Goal: Task Accomplishment & Management: Complete application form

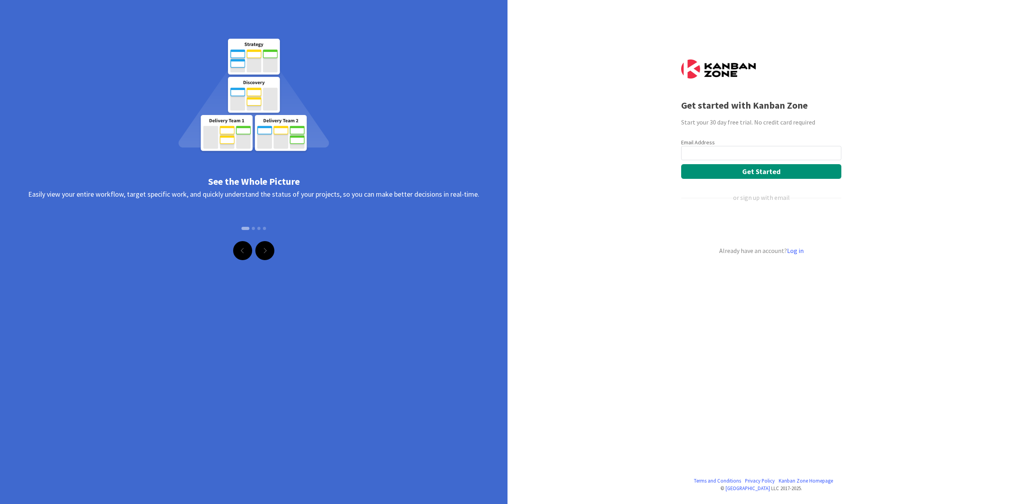
click at [709, 149] on input "email" at bounding box center [761, 153] width 160 height 14
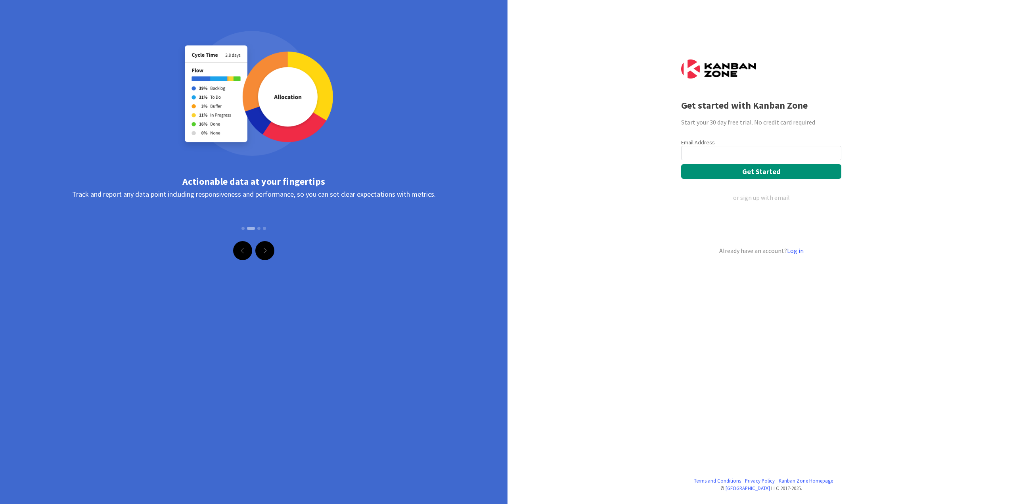
click at [608, 170] on div "Terms and Conditions Privacy Policy [GEOGRAPHIC_DATA] Homepage © Kanban Zone LL…" at bounding box center [507, 252] width 1015 height 504
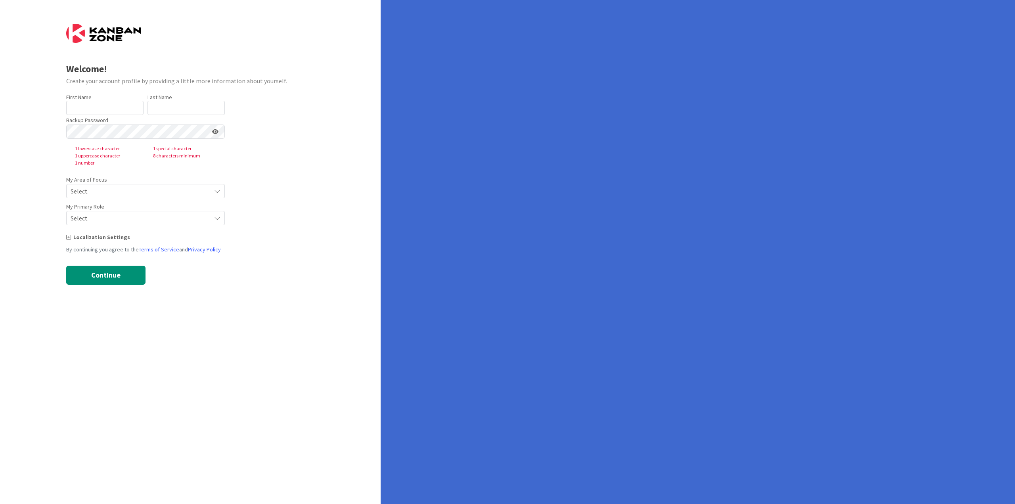
type input "[PERSON_NAME]"
click at [102, 192] on span "Select" at bounding box center [139, 190] width 136 height 11
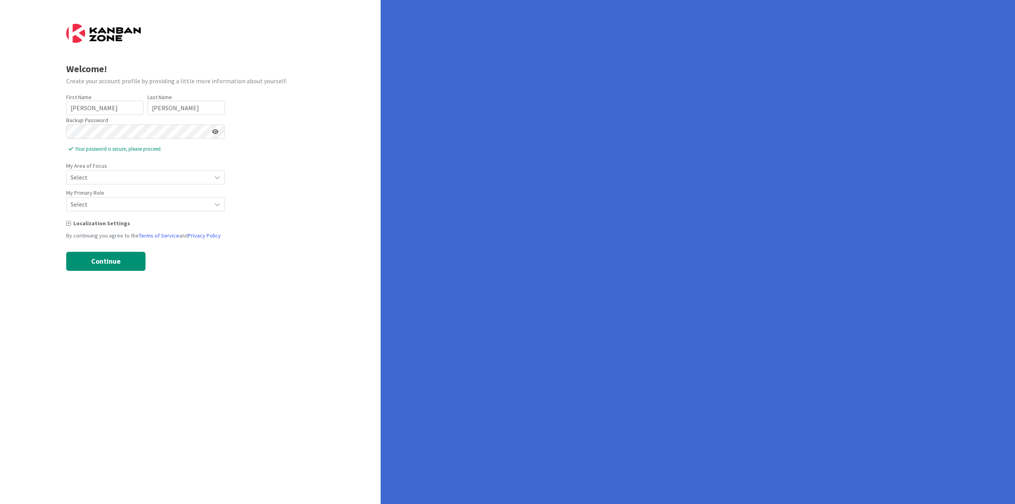
click at [215, 133] on icon at bounding box center [215, 132] width 6 height 6
click at [215, 133] on icon at bounding box center [214, 132] width 7 height 6
click at [124, 173] on span "Select" at bounding box center [139, 177] width 136 height 11
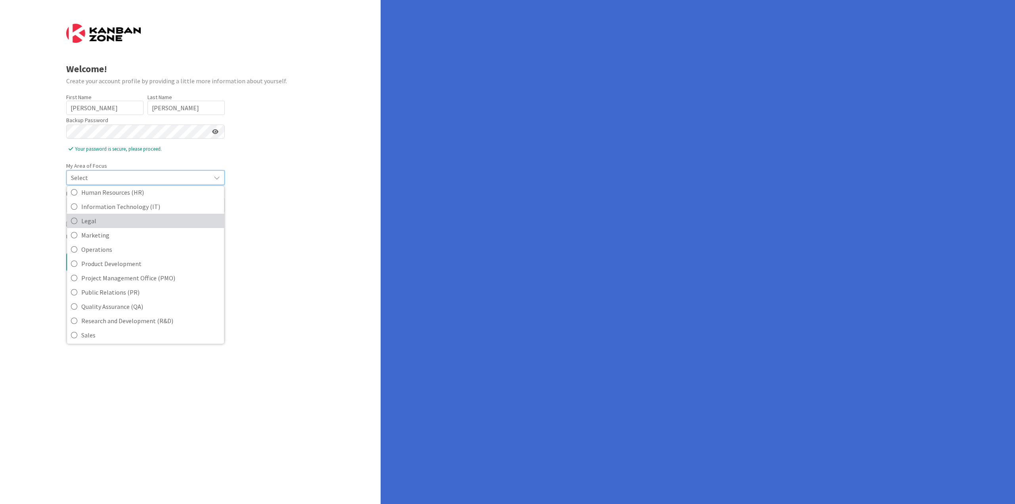
scroll to position [119, 0]
click at [131, 262] on span "Product Development" at bounding box center [150, 263] width 139 height 12
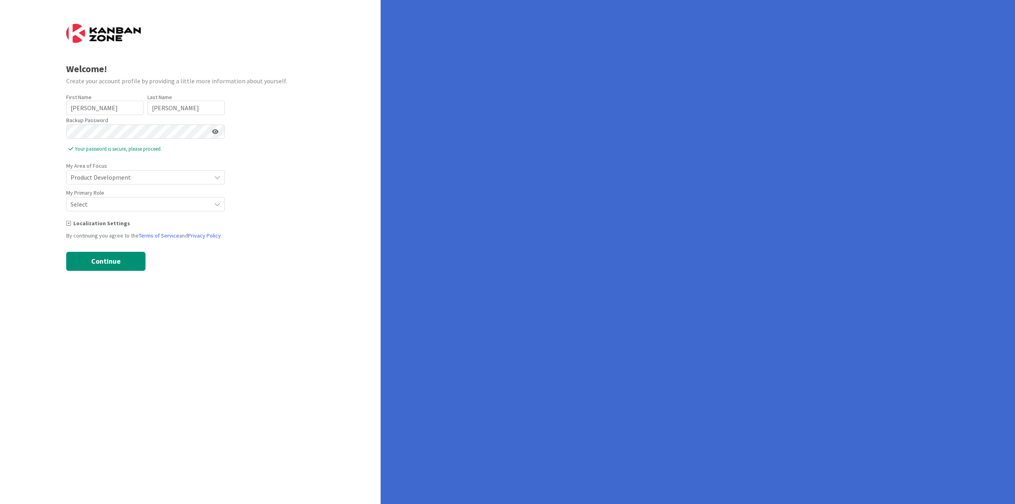
click at [162, 183] on span "Select" at bounding box center [139, 177] width 136 height 11
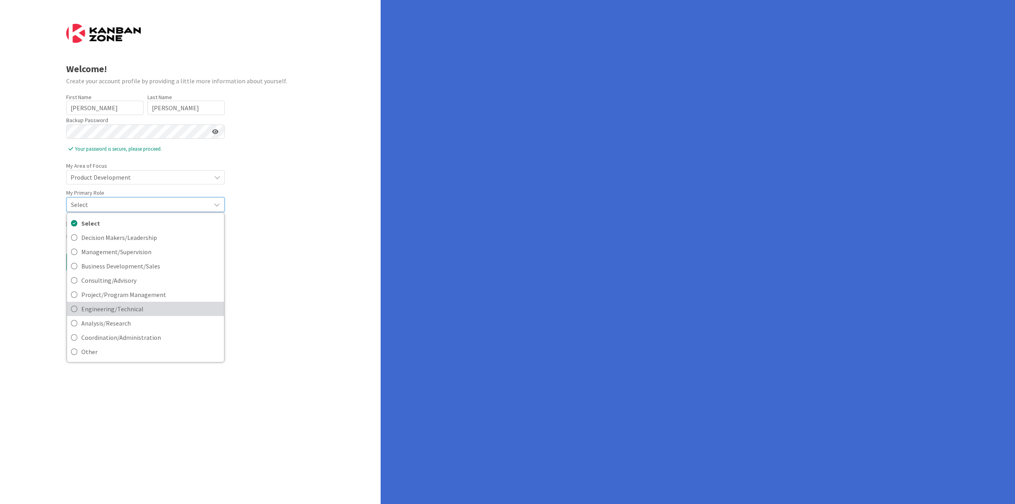
click at [112, 305] on span "Engineering/Technical" at bounding box center [150, 309] width 139 height 12
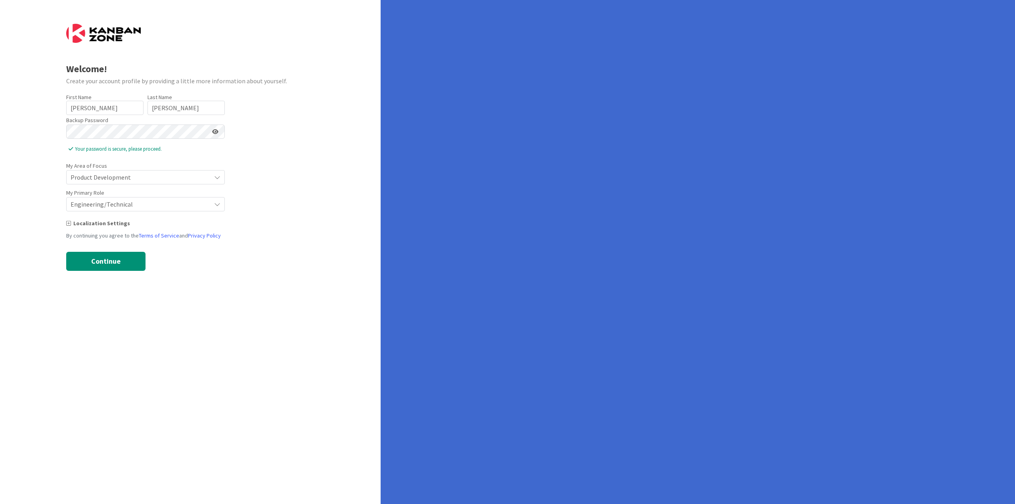
click at [68, 224] on icon at bounding box center [68, 223] width 5 height 6
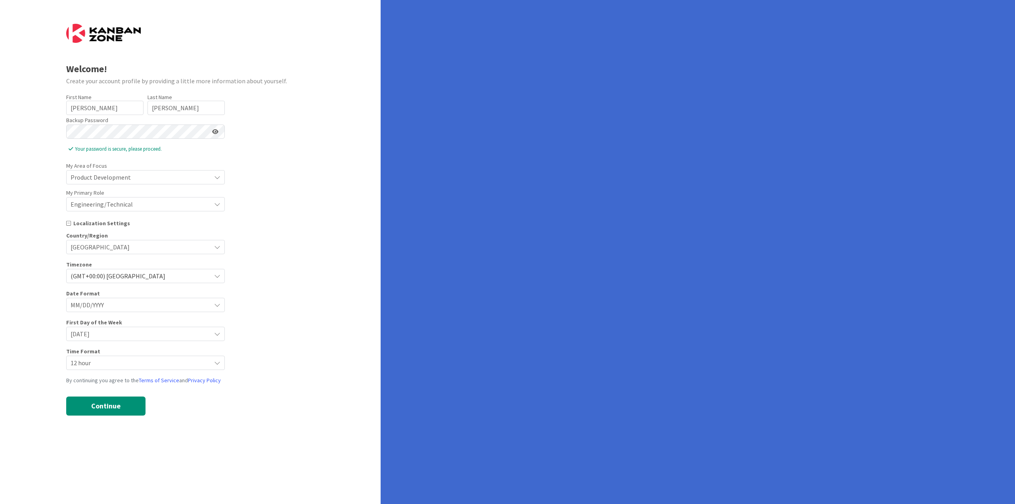
click at [116, 302] on span "MM/DD/YYYY" at bounding box center [139, 304] width 136 height 11
click at [102, 339] on span "DD/MM/YYYY" at bounding box center [150, 338] width 139 height 12
click at [113, 310] on span "12 hour" at bounding box center [139, 304] width 136 height 11
click at [101, 393] on span "24 hour" at bounding box center [150, 396] width 139 height 12
click at [94, 407] on button "Continue" at bounding box center [105, 405] width 79 height 19
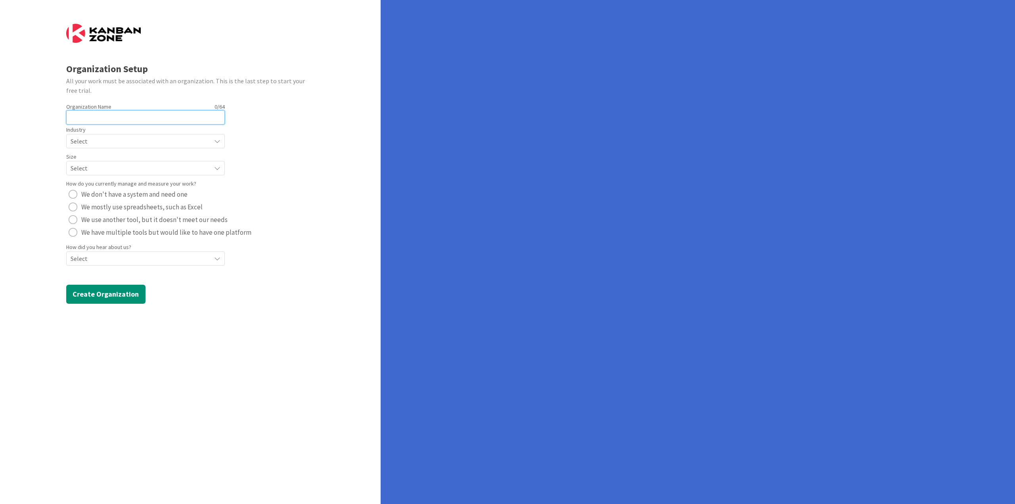
click at [109, 118] on input "text" at bounding box center [145, 117] width 159 height 14
type input "Agile Sensei"
click at [111, 141] on span "Select" at bounding box center [139, 141] width 136 height 11
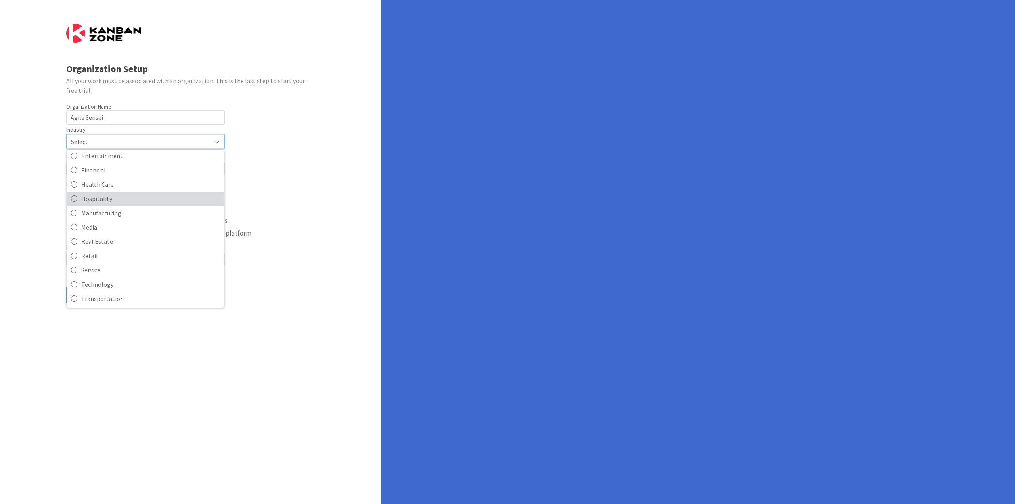
scroll to position [77, 0]
click at [87, 266] on span "Technology" at bounding box center [150, 269] width 139 height 12
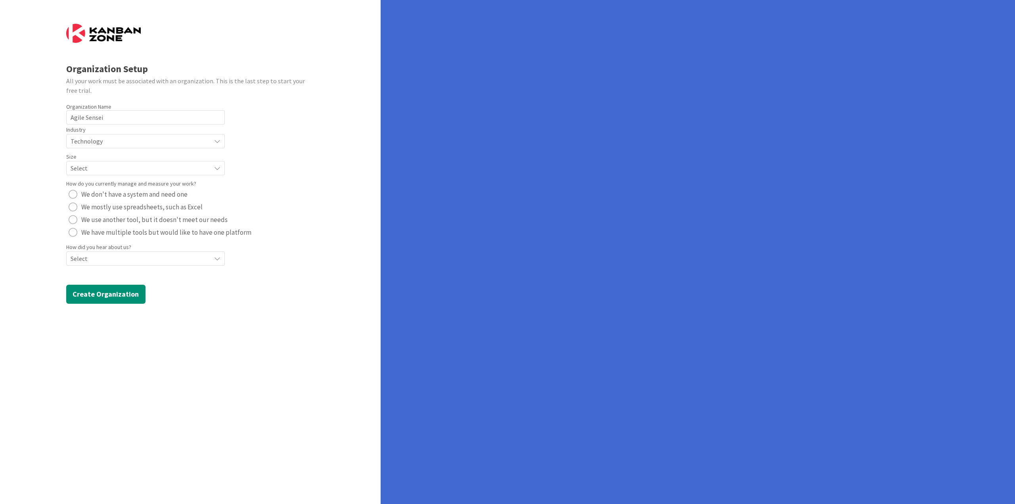
click at [114, 147] on span "Select" at bounding box center [139, 141] width 136 height 11
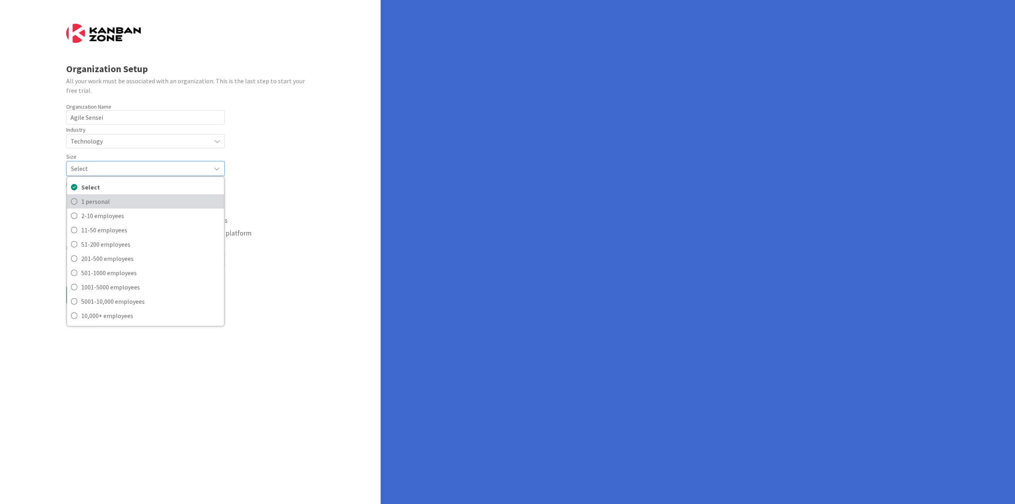
click at [99, 203] on span "1 personal" at bounding box center [150, 201] width 139 height 12
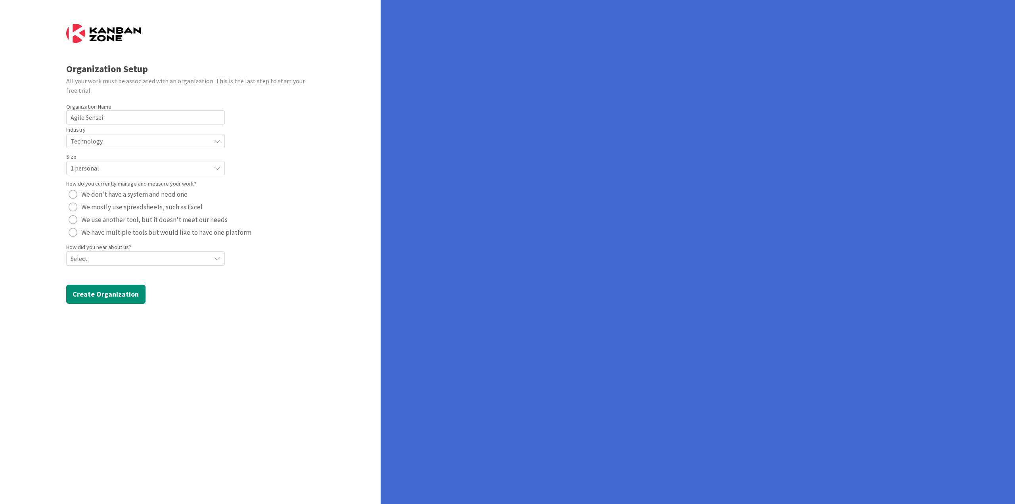
click at [136, 231] on span "We have multiple tools but would like to have one platform" at bounding box center [166, 232] width 170 height 12
click at [112, 147] on span "Select" at bounding box center [139, 141] width 136 height 11
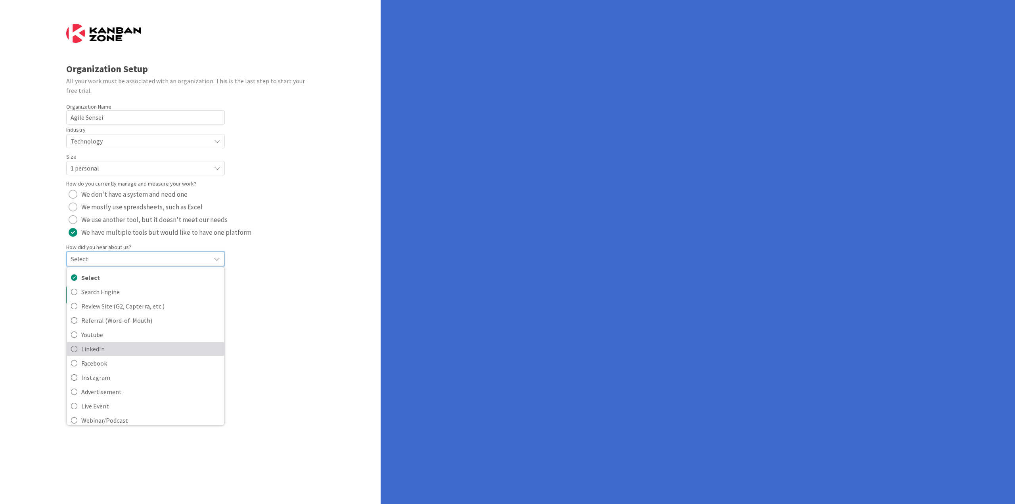
click at [96, 345] on span "LinkedIn" at bounding box center [150, 349] width 139 height 12
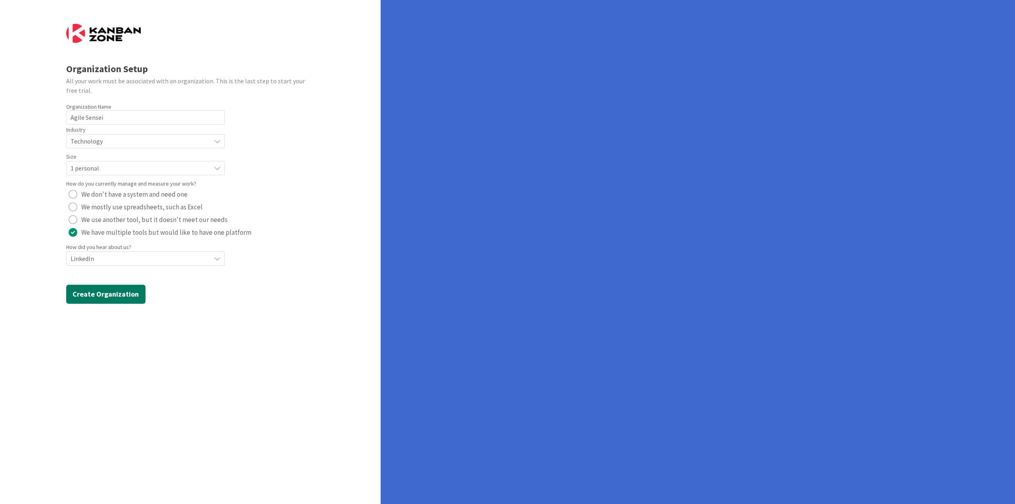
click at [75, 293] on button "Create Organization" at bounding box center [105, 294] width 79 height 19
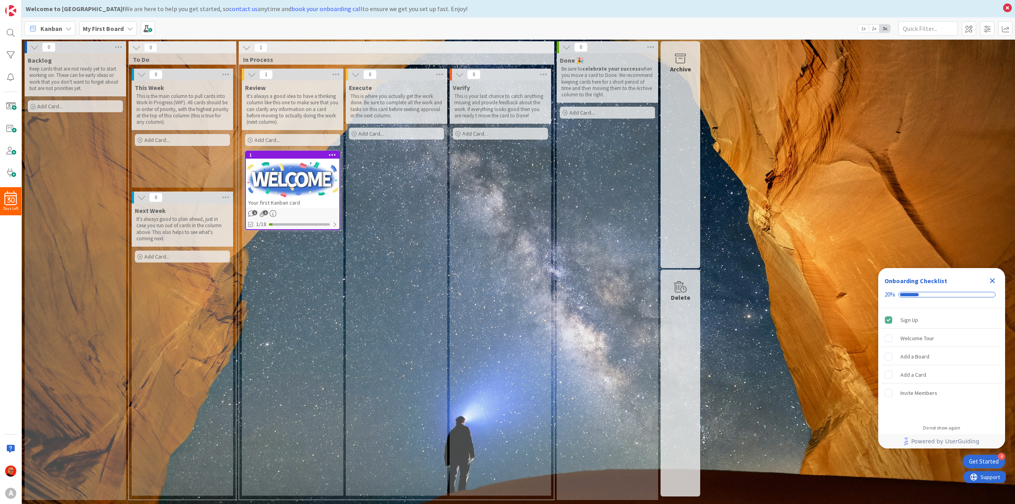
click at [71, 29] on div "Kanban" at bounding box center [49, 28] width 51 height 14
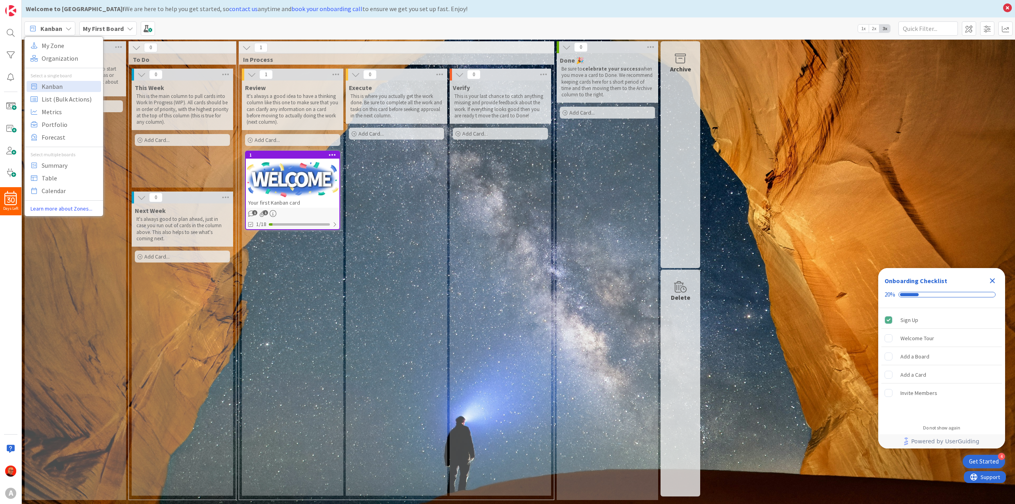
click at [231, 29] on div "Kanban My Zone Organization Select a single board Kanban List (Bulk Actions) Me…" at bounding box center [518, 28] width 993 height 22
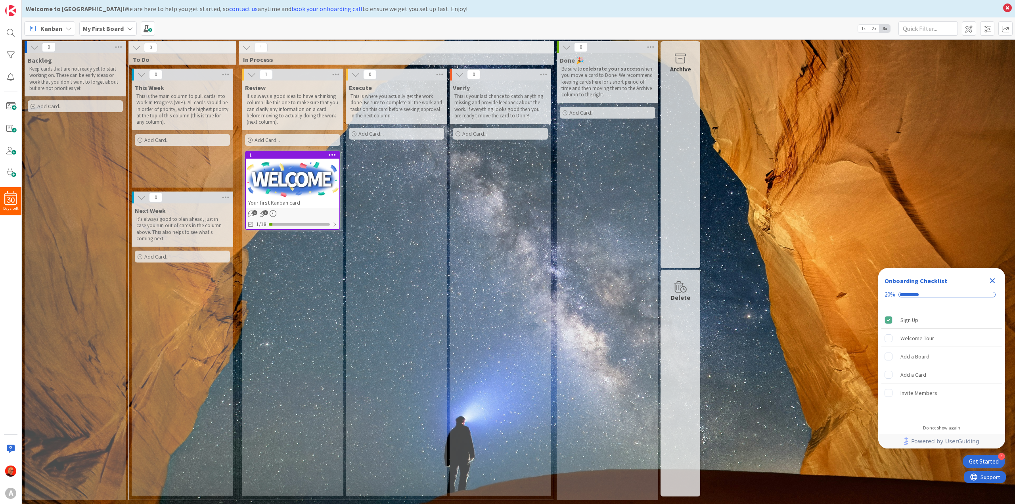
click at [873, 28] on span "2x" at bounding box center [873, 29] width 11 height 8
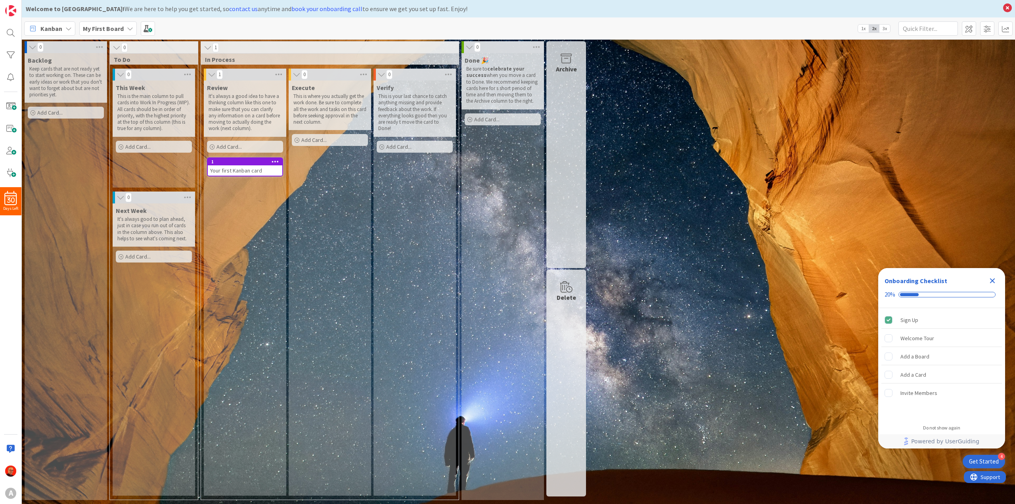
click at [885, 28] on span "3x" at bounding box center [884, 29] width 11 height 8
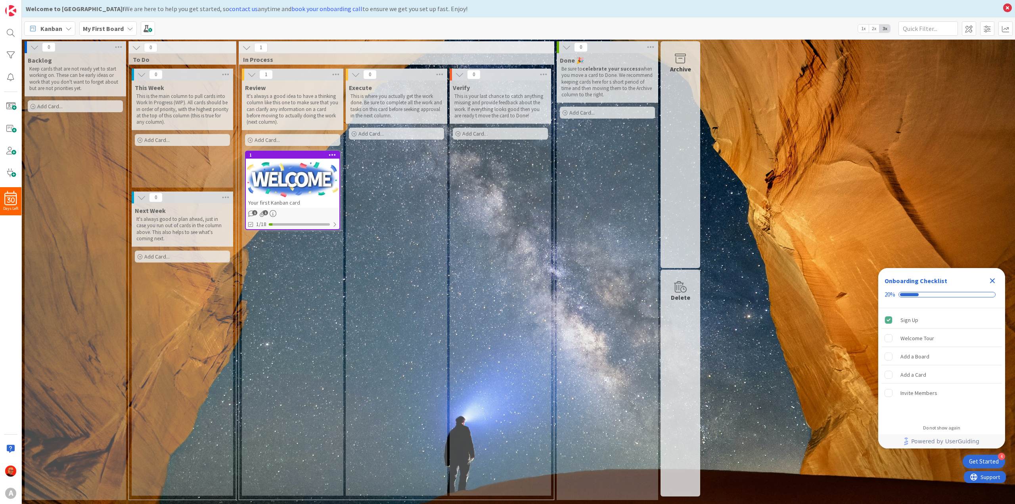
click at [876, 31] on span "2x" at bounding box center [873, 29] width 11 height 8
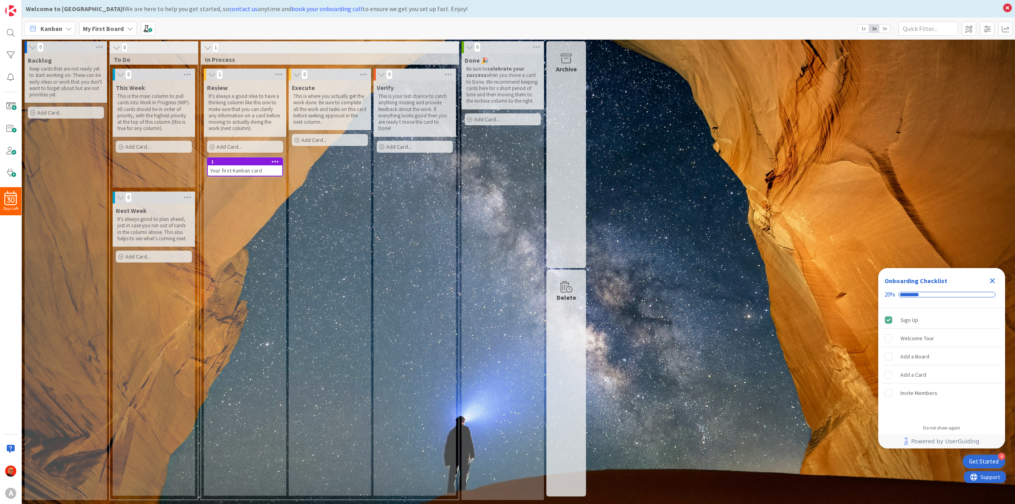
click at [885, 29] on span "3x" at bounding box center [884, 29] width 11 height 8
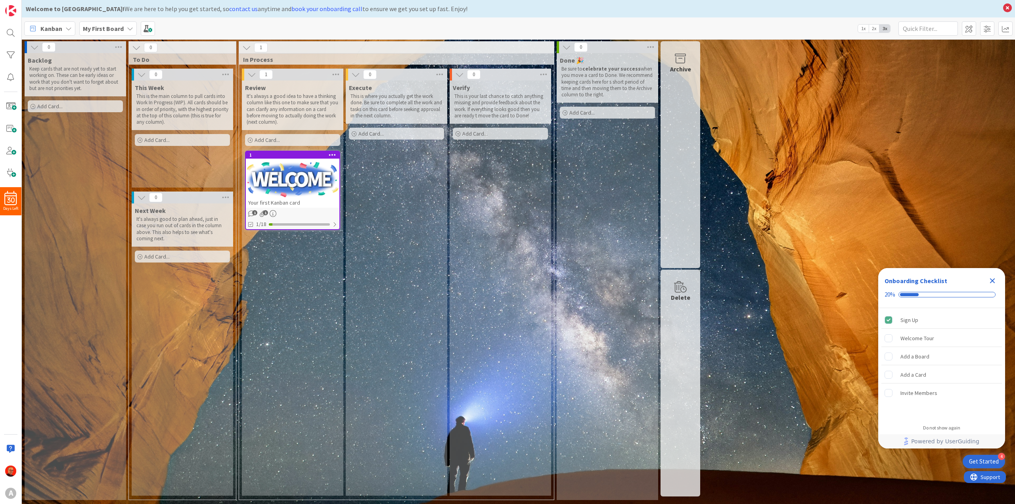
click at [865, 27] on span "1x" at bounding box center [863, 29] width 11 height 8
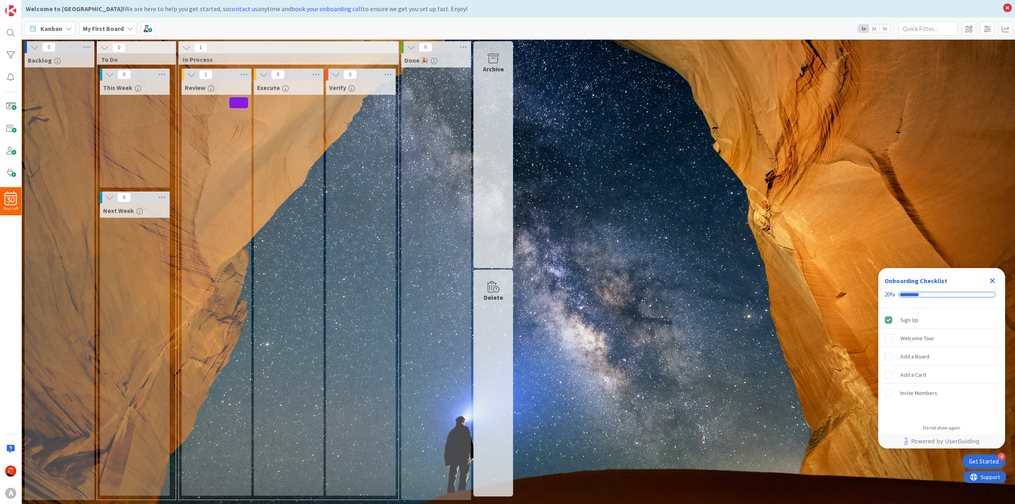
click at [884, 27] on span "3x" at bounding box center [884, 29] width 11 height 8
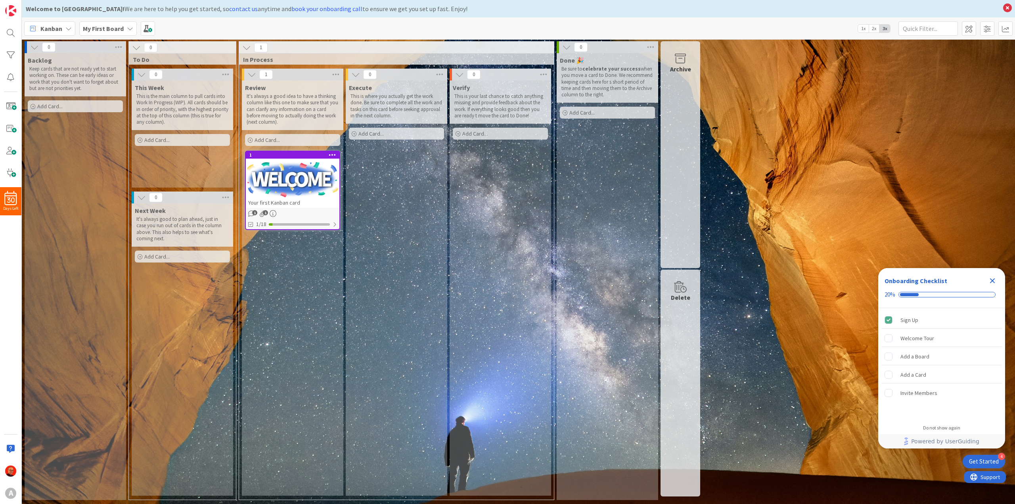
click at [249, 47] on icon at bounding box center [246, 47] width 9 height 9
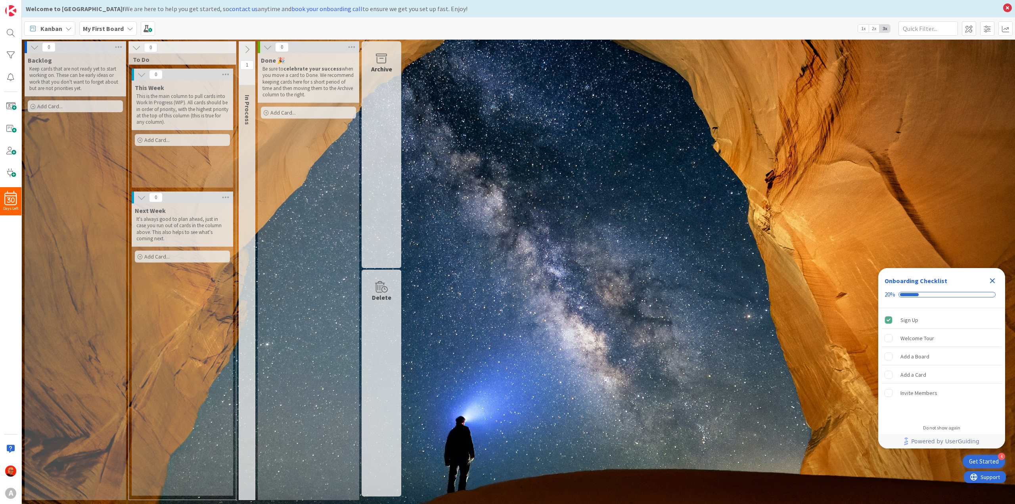
click at [246, 49] on icon at bounding box center [247, 49] width 9 height 9
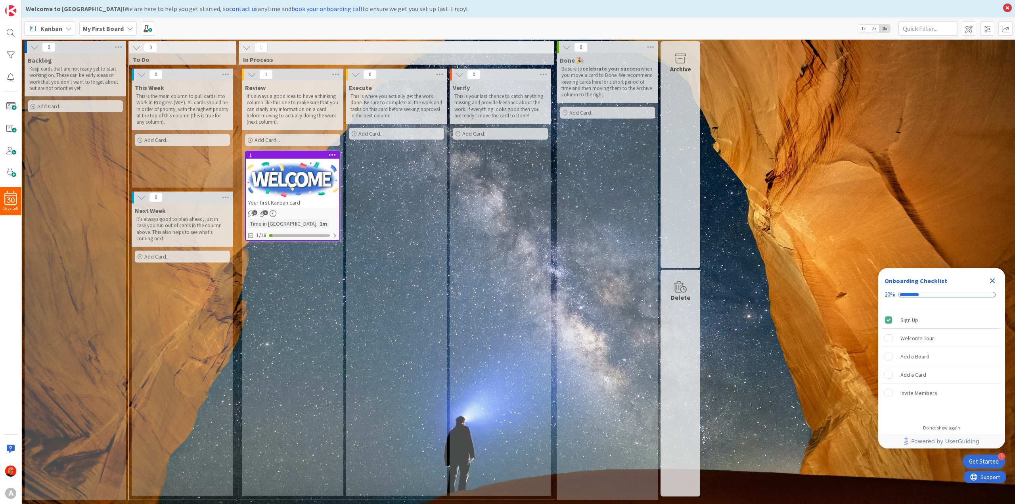
click at [331, 153] on icon at bounding box center [333, 155] width 8 height 6
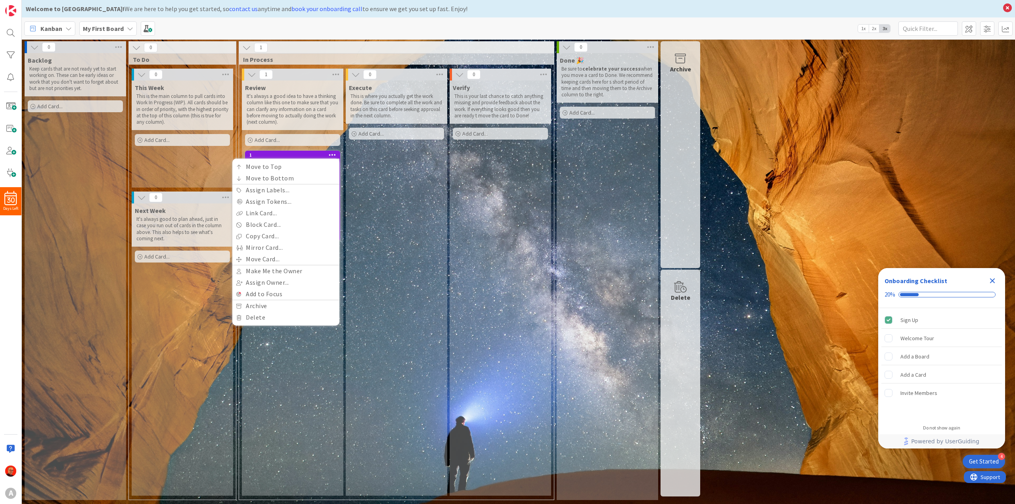
click at [390, 220] on div "Execute This is where you actually get the work done. Be sure to complete all t…" at bounding box center [396, 287] width 101 height 415
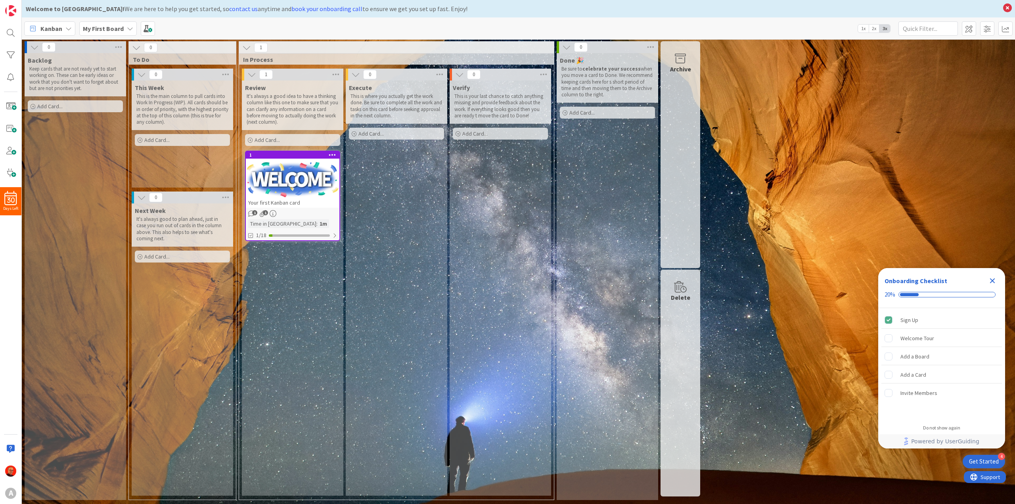
click at [124, 27] on div "My First Board" at bounding box center [107, 28] width 57 height 14
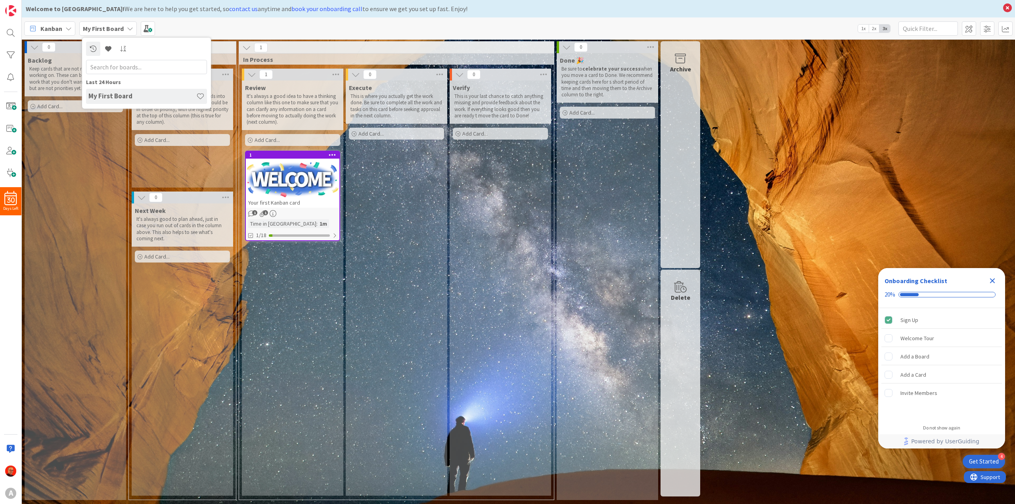
click at [124, 27] on div "My First Board" at bounding box center [107, 28] width 57 height 14
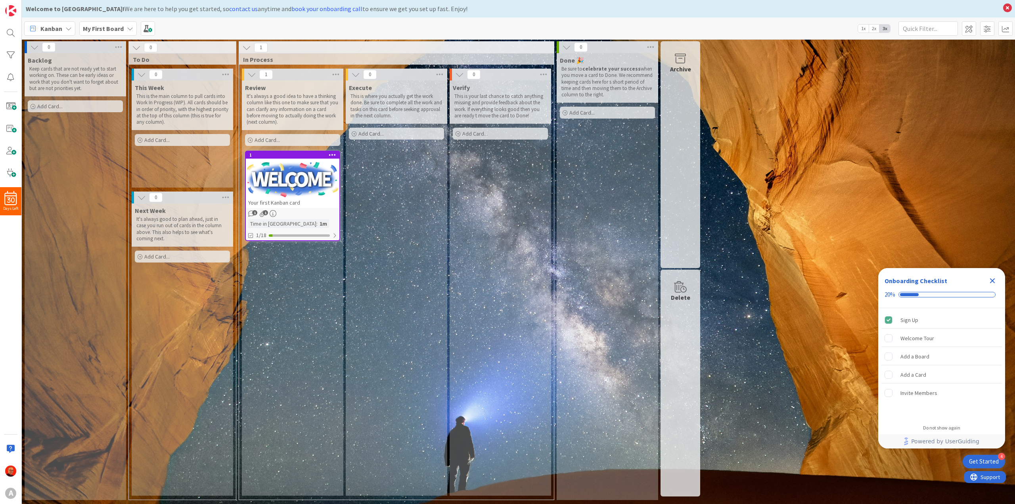
click at [158, 168] on div "This Week This is the main column to pull cards into Work In Progress (WIP). Al…" at bounding box center [182, 133] width 101 height 107
click at [269, 194] on div at bounding box center [293, 180] width 94 height 36
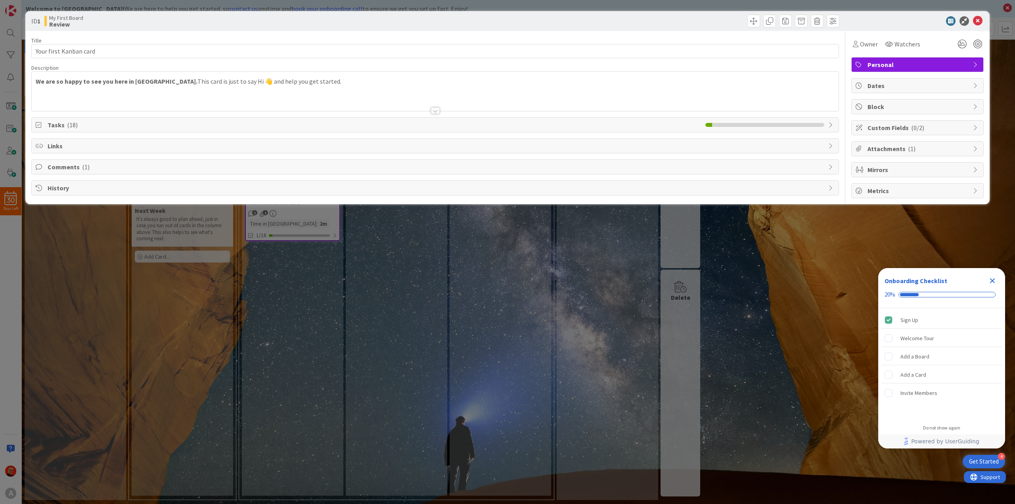
click at [98, 123] on span "Tasks ( 18 )" at bounding box center [375, 125] width 654 height 10
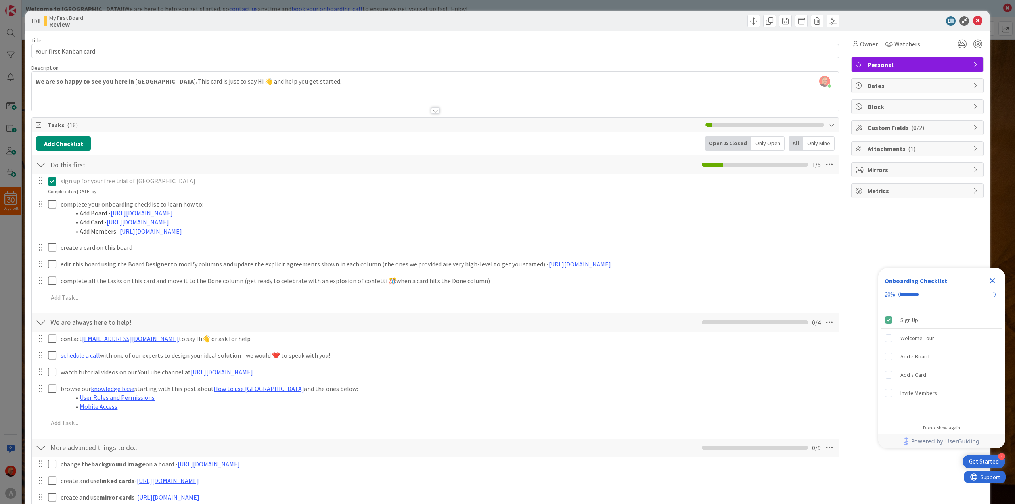
click at [994, 281] on icon "Close Checklist" at bounding box center [992, 280] width 5 height 5
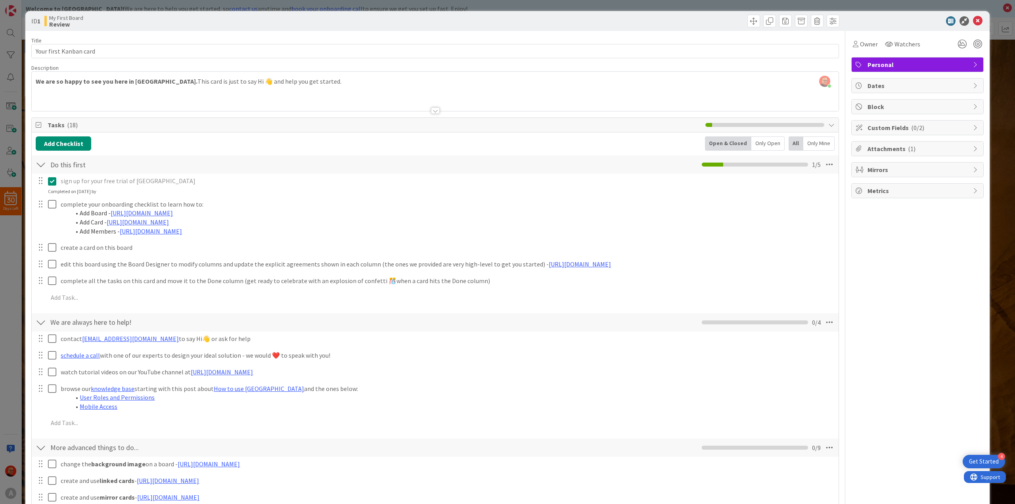
click at [896, 64] on span "Personal" at bounding box center [917, 65] width 101 height 10
click at [889, 90] on span "Dates" at bounding box center [917, 86] width 101 height 10
click at [886, 105] on span "Block" at bounding box center [917, 107] width 101 height 10
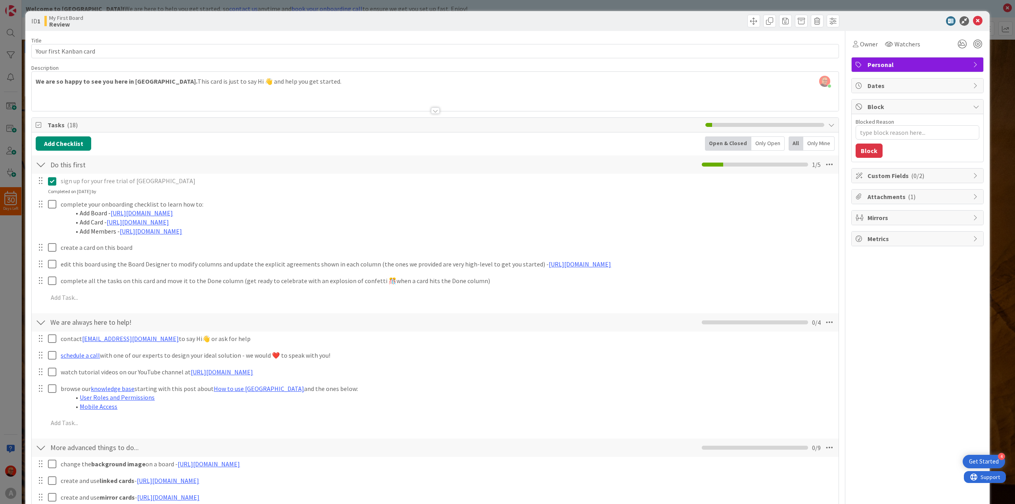
click at [886, 105] on span "Block" at bounding box center [917, 107] width 101 height 10
click at [874, 129] on span "Custom Fields ( 0/2 )" at bounding box center [917, 128] width 101 height 10
click at [875, 150] on span "Attachments ( 1 )" at bounding box center [917, 149] width 101 height 10
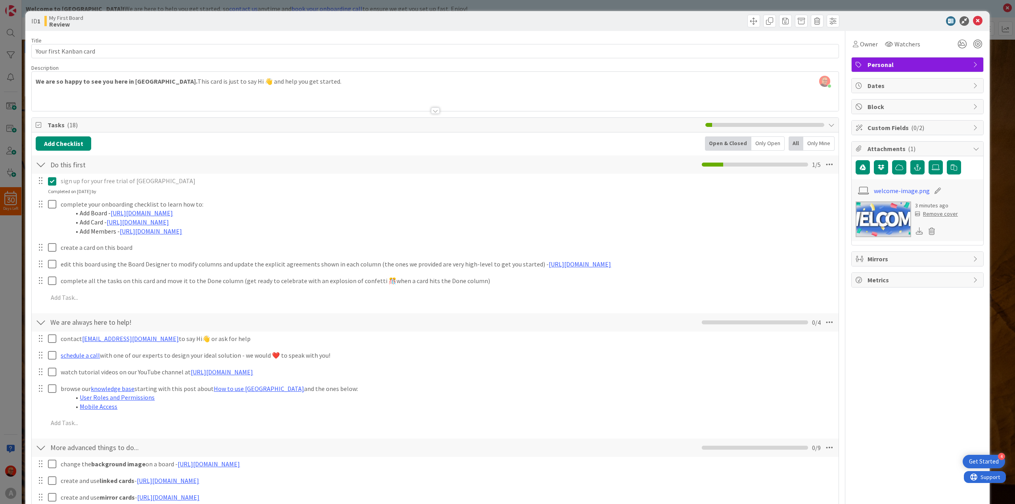
click at [875, 150] on span "Attachments ( 1 )" at bounding box center [917, 149] width 101 height 10
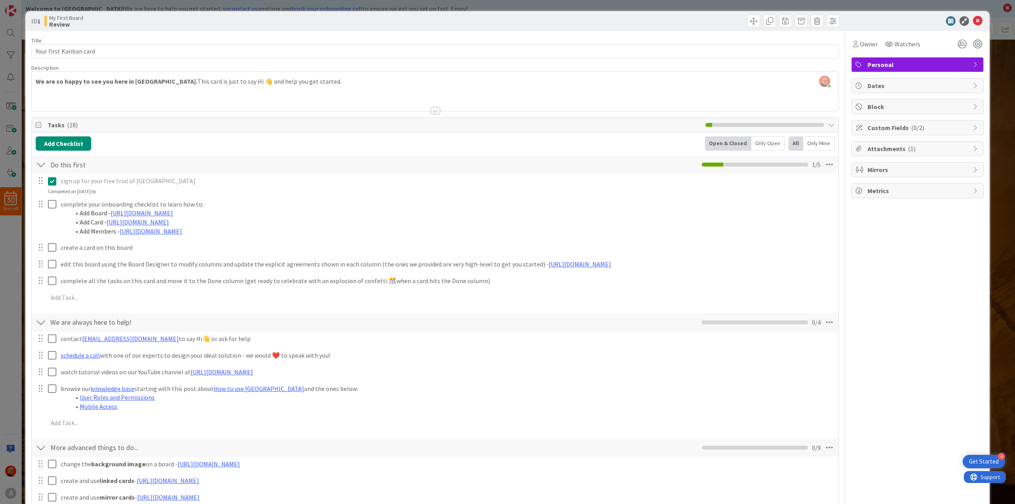
click at [870, 172] on span "Mirrors" at bounding box center [917, 170] width 101 height 10
click at [867, 187] on span "Metrics" at bounding box center [917, 191] width 101 height 10
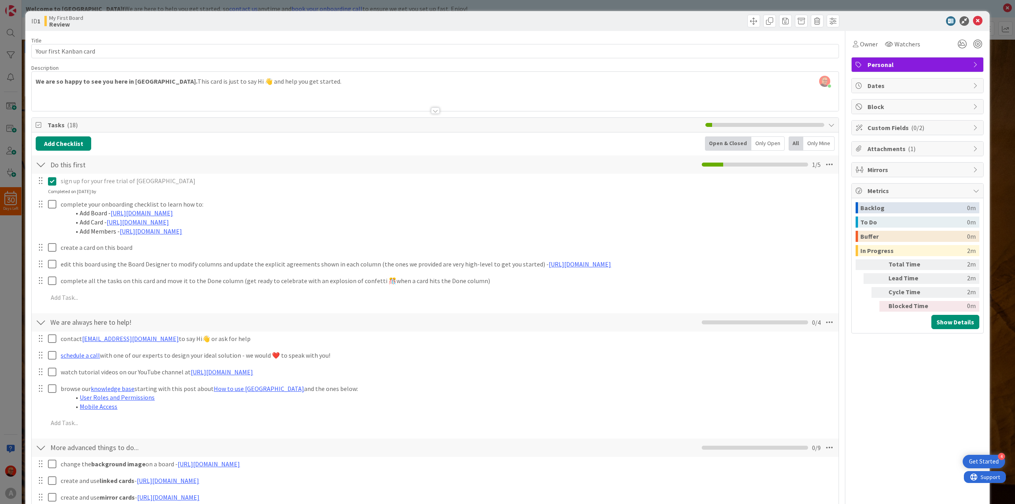
click at [867, 187] on span "Metrics" at bounding box center [917, 191] width 101 height 10
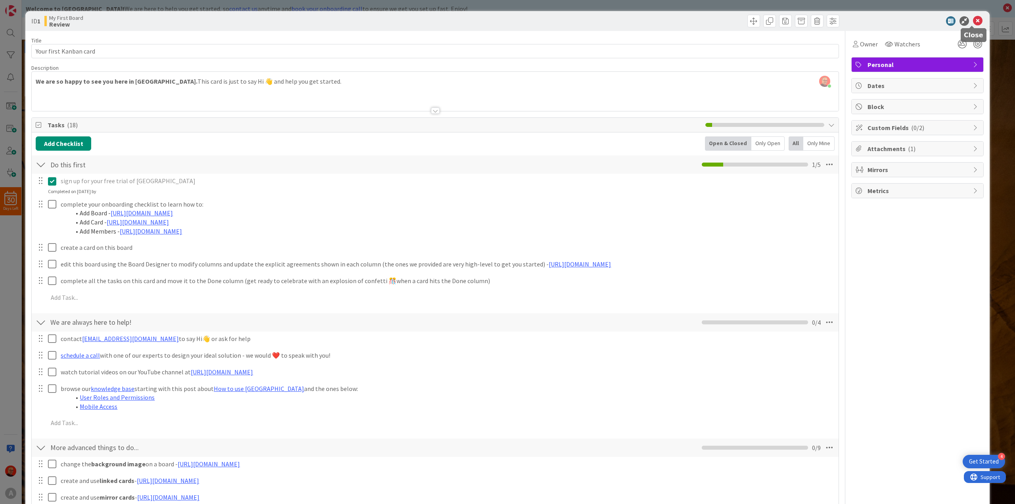
click at [973, 19] on icon at bounding box center [978, 21] width 10 height 10
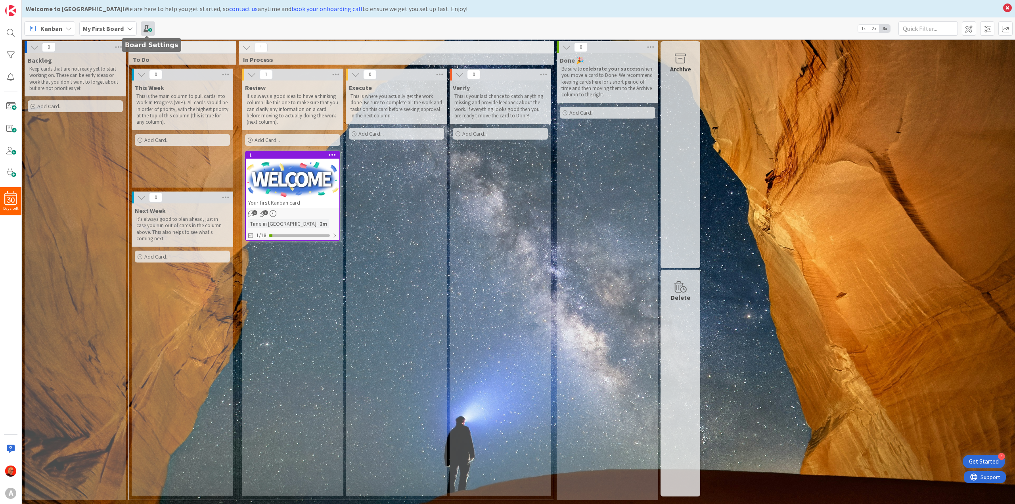
click at [142, 27] on span at bounding box center [148, 28] width 14 height 14
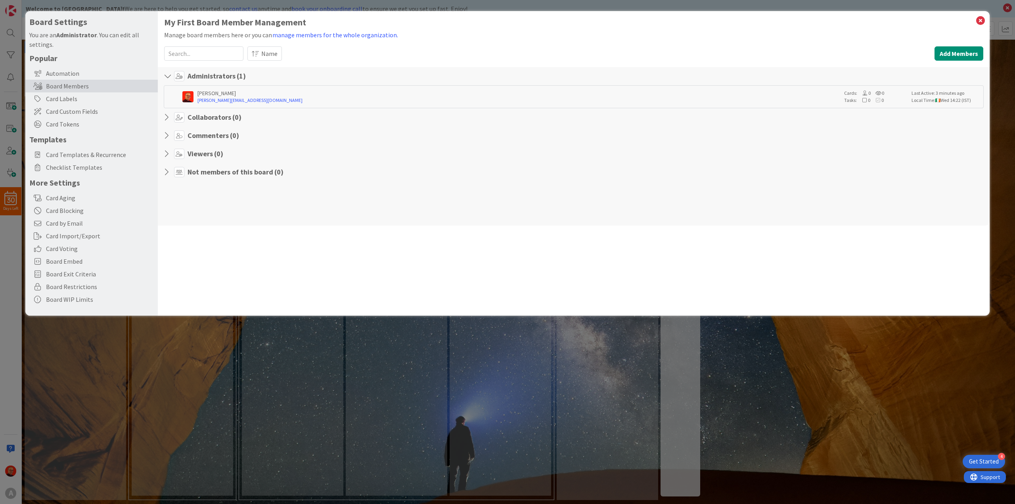
click at [164, 154] on icon at bounding box center [169, 154] width 10 height 8
click at [59, 75] on div "Automation" at bounding box center [91, 73] width 132 height 13
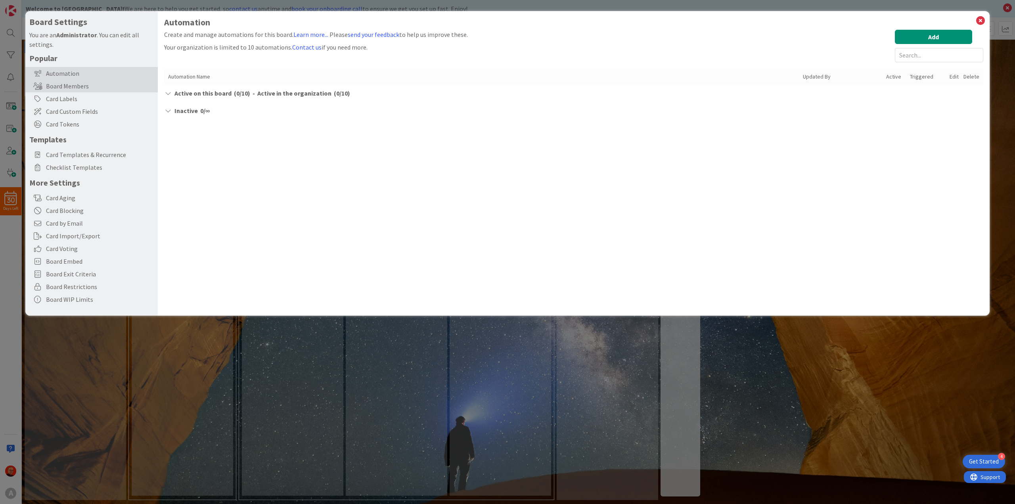
click at [62, 84] on div "Board Members" at bounding box center [91, 86] width 132 height 13
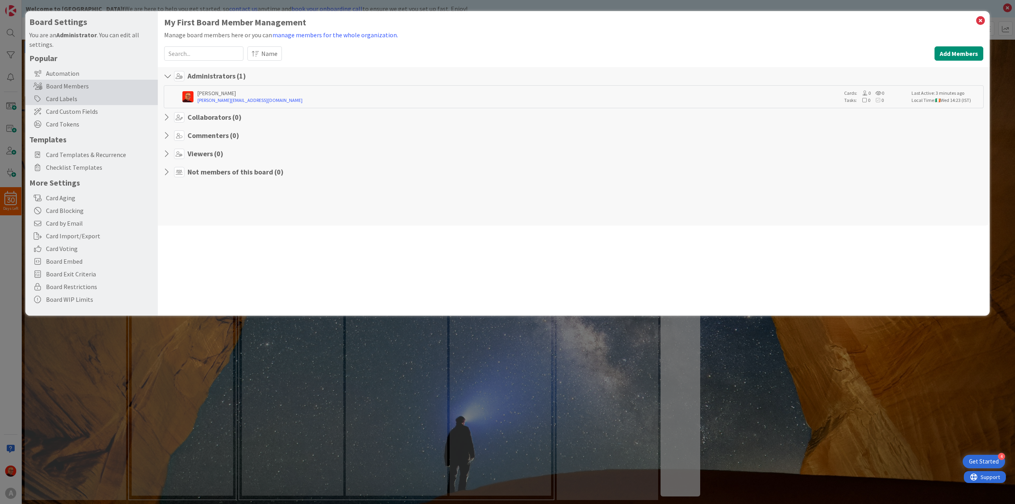
click at [61, 97] on div "Card Labels" at bounding box center [91, 98] width 132 height 13
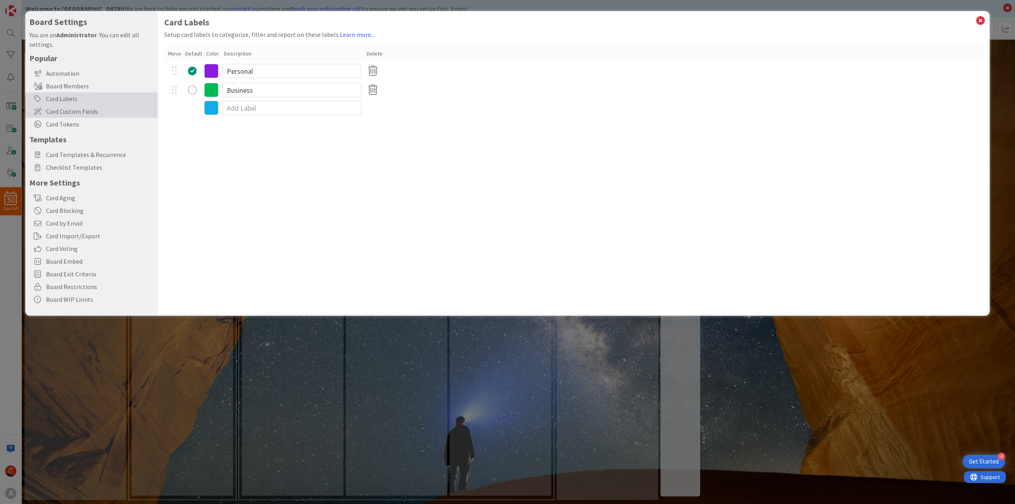
click at [68, 111] on span "Card Custom Fields" at bounding box center [100, 112] width 108 height 10
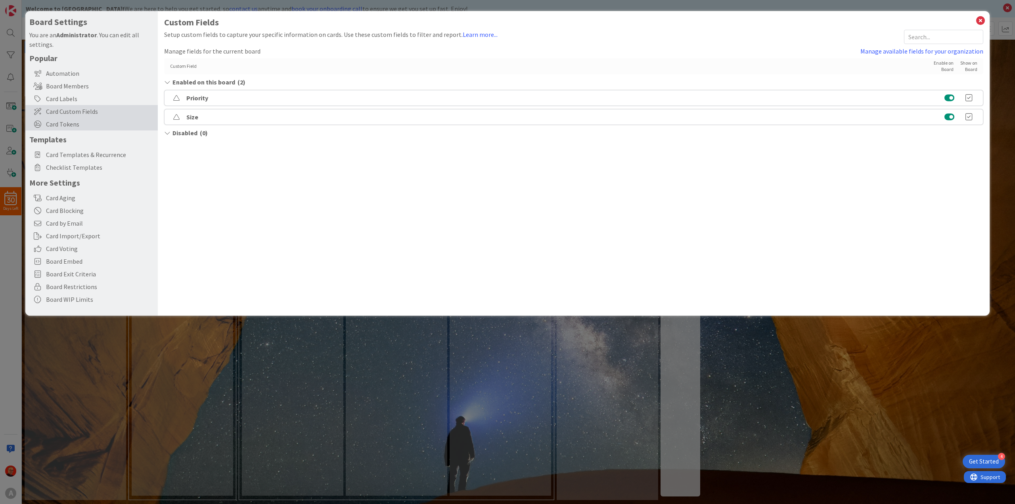
click at [67, 128] on span "Card Tokens" at bounding box center [100, 124] width 108 height 10
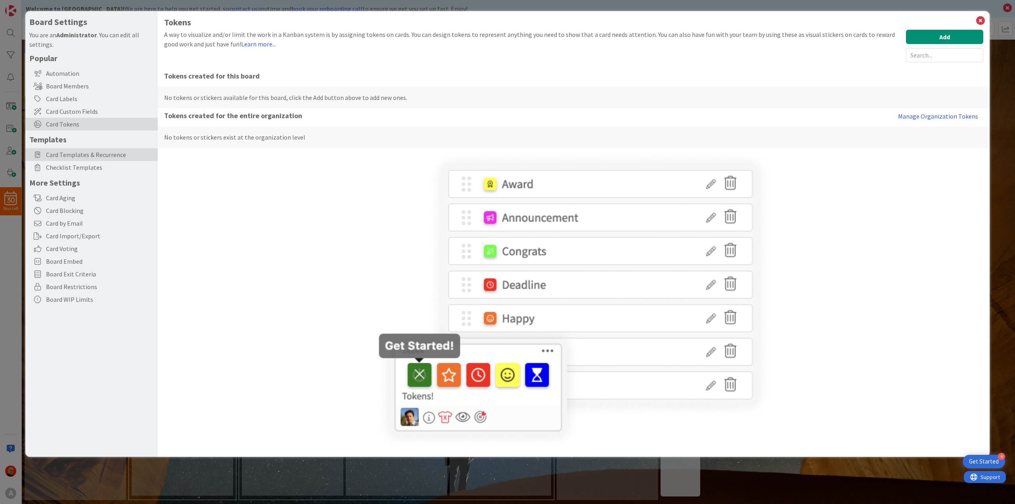
click at [66, 153] on span "Card Templates & Recurrence" at bounding box center [100, 155] width 108 height 10
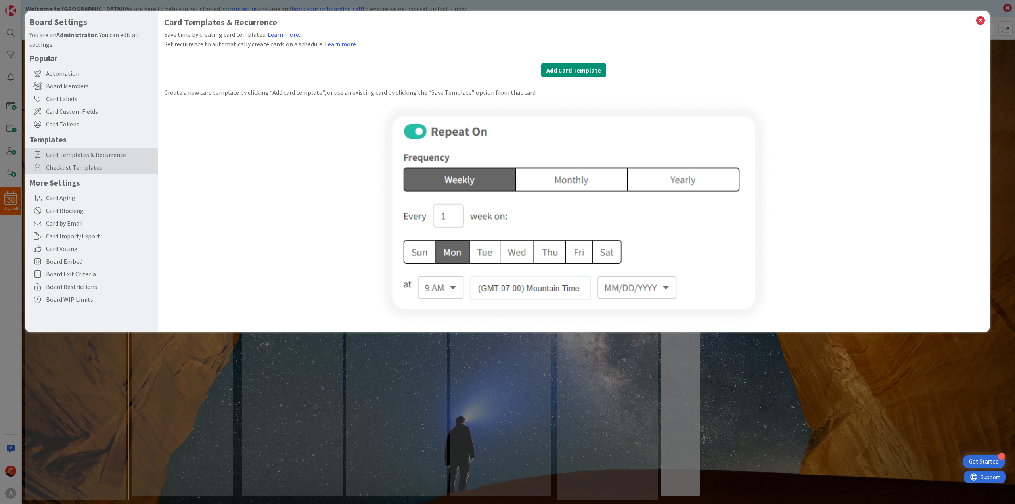
click at [68, 168] on span "Checklist Templates" at bounding box center [100, 167] width 108 height 10
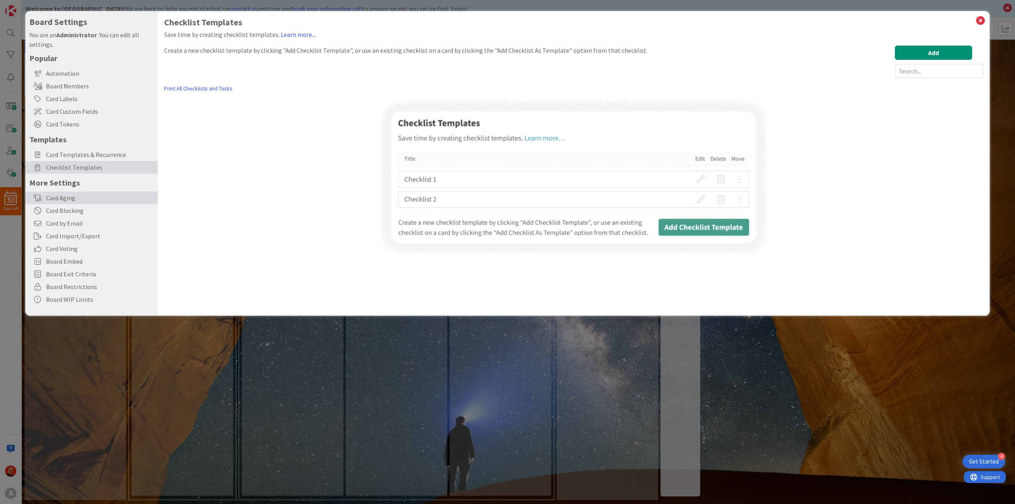
click at [69, 193] on div "Card Aging" at bounding box center [91, 197] width 132 height 13
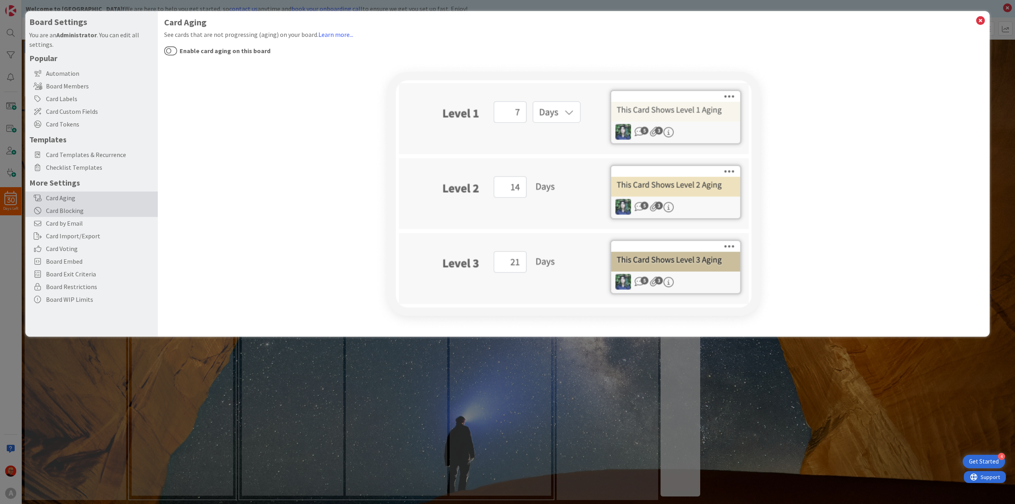
click at [76, 208] on div "Card Blocking" at bounding box center [91, 210] width 132 height 13
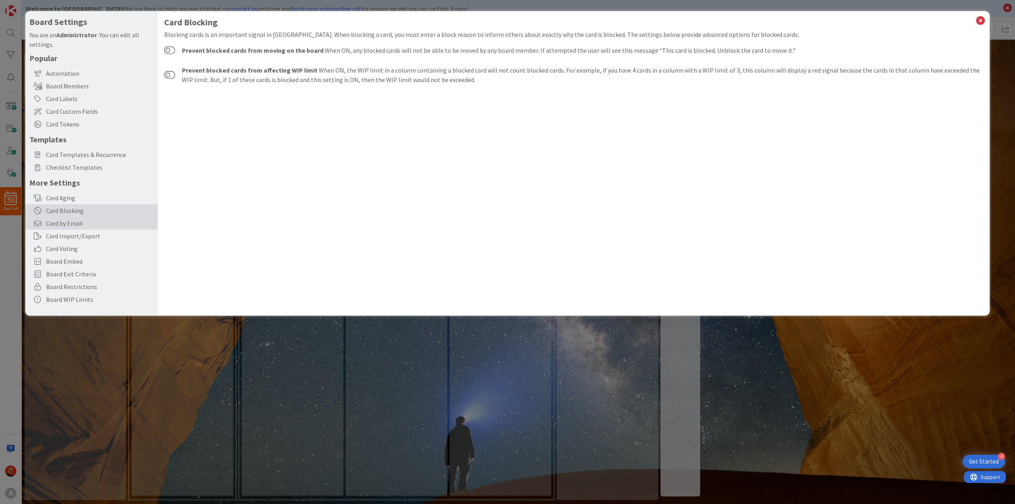
click at [102, 224] on span "Card by Email" at bounding box center [100, 223] width 108 height 10
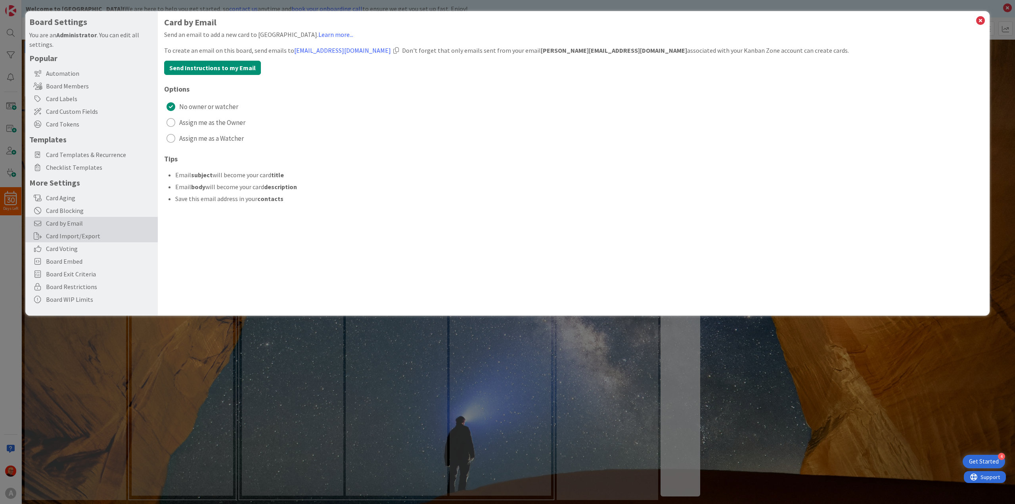
click at [100, 238] on div "Card Import/Export" at bounding box center [91, 235] width 132 height 13
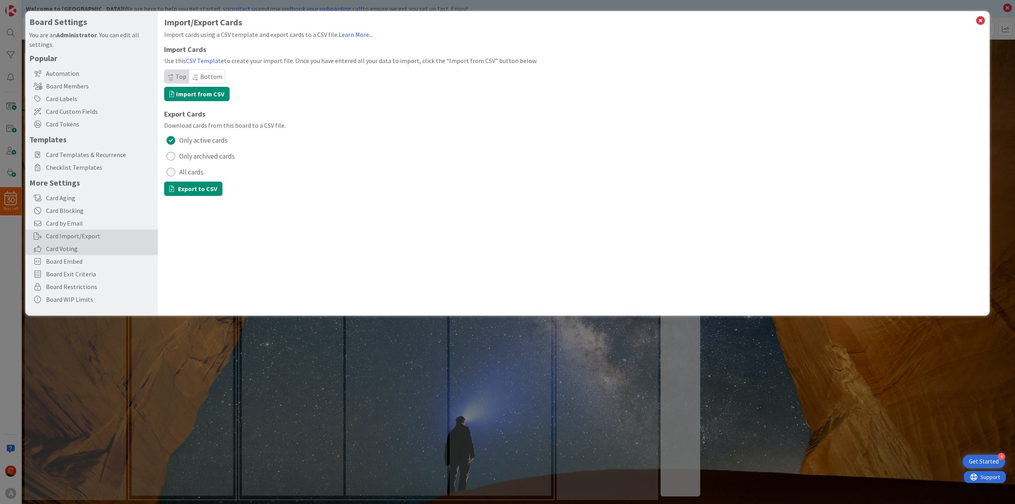
click at [97, 250] on span "Card Voting" at bounding box center [100, 249] width 108 height 10
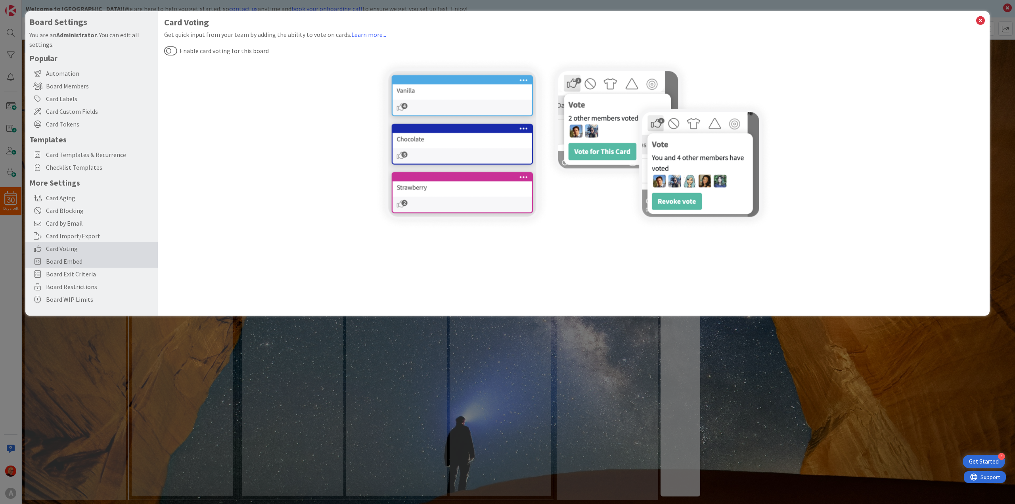
click at [92, 262] on span "Board Embed" at bounding box center [100, 261] width 108 height 10
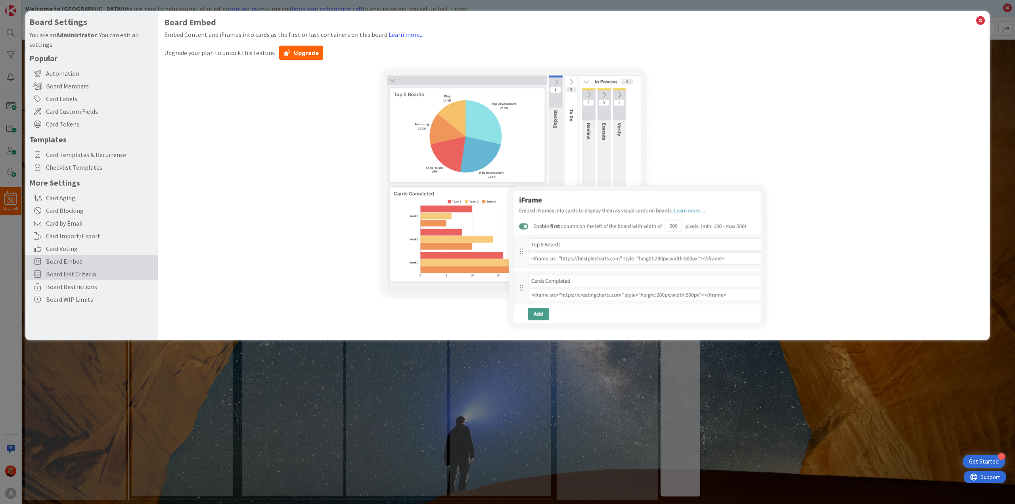
click at [94, 279] on div "Board Exit Criteria" at bounding box center [91, 274] width 132 height 13
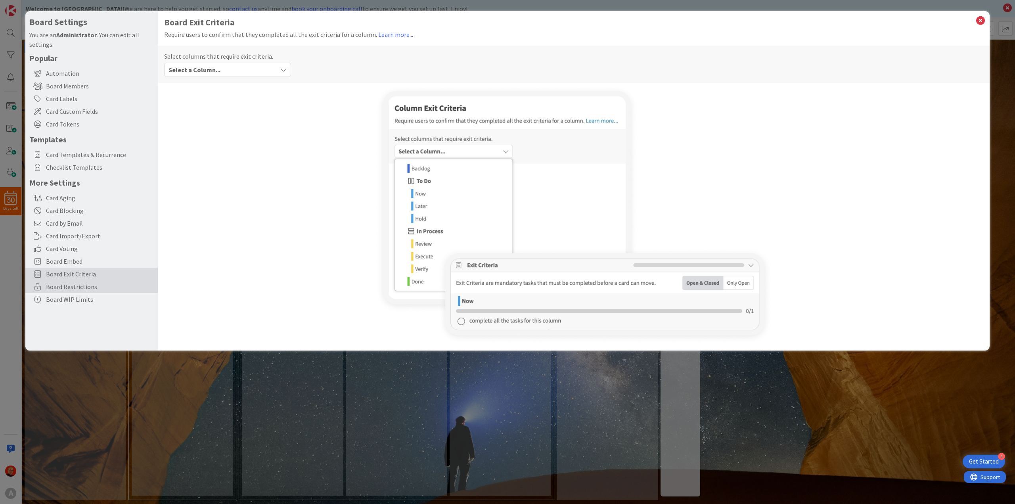
click at [97, 290] on span "Board Restrictions" at bounding box center [100, 287] width 108 height 10
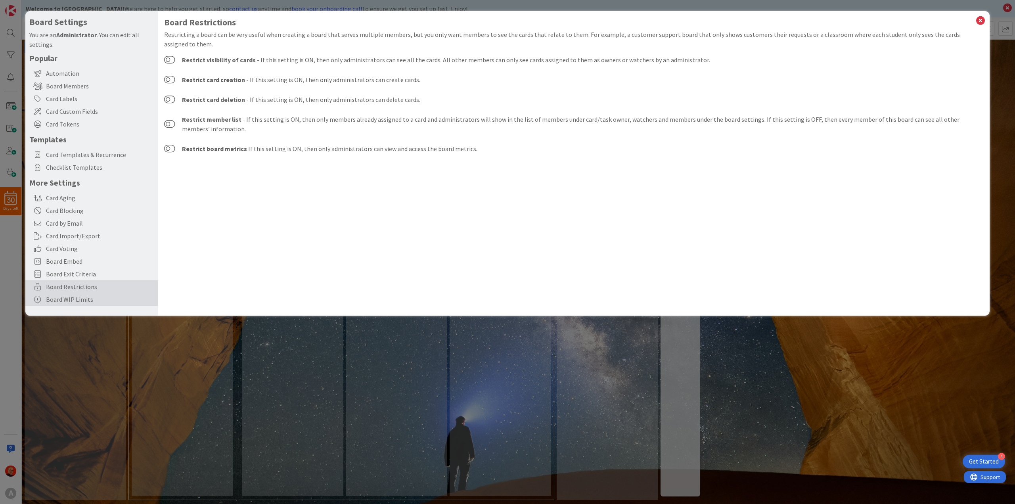
click at [96, 303] on div "Board WIP Limits" at bounding box center [91, 299] width 132 height 13
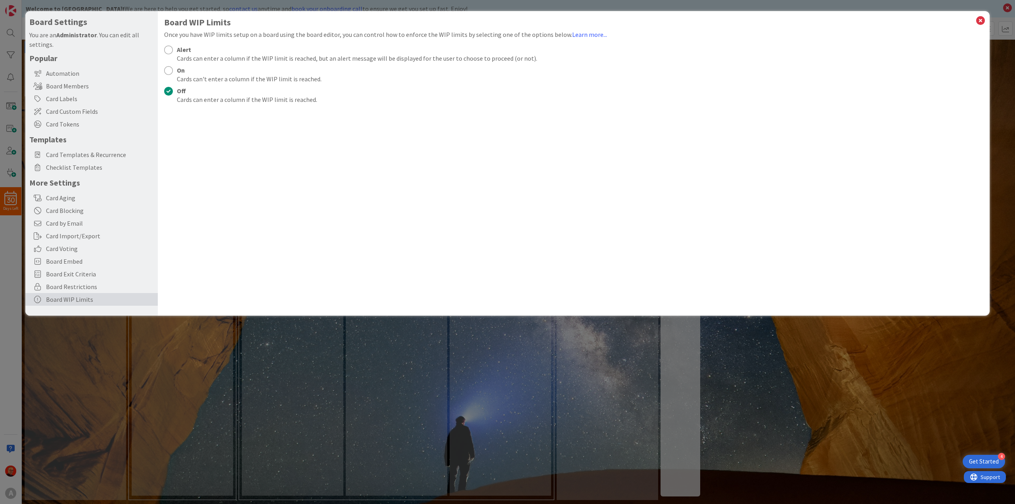
click at [227, 413] on div "Board Settings You are an Administrator . You can edit all settings. Popular Au…" at bounding box center [507, 252] width 1015 height 504
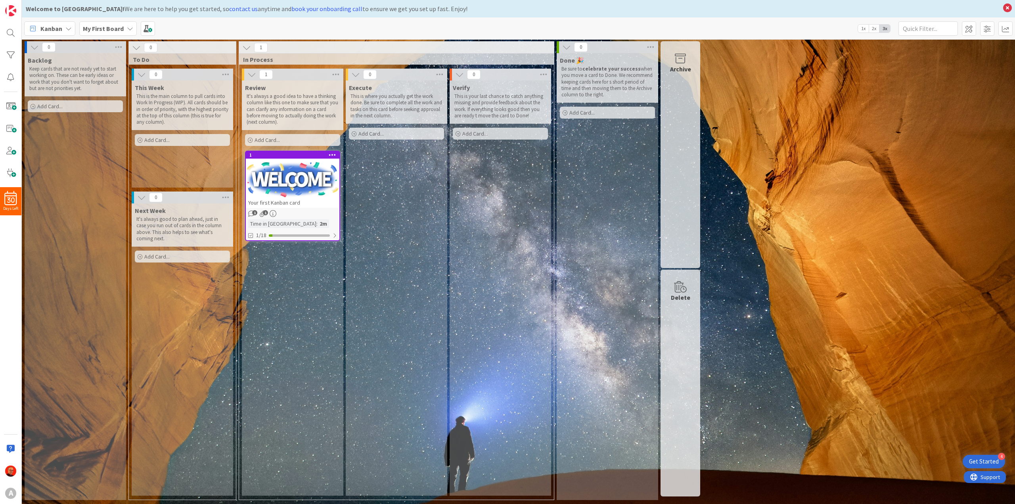
click at [296, 102] on p "It's always a good idea to have a thinking column like this one to make sure th…" at bounding box center [293, 109] width 92 height 32
click at [334, 75] on icon at bounding box center [336, 75] width 10 height 12
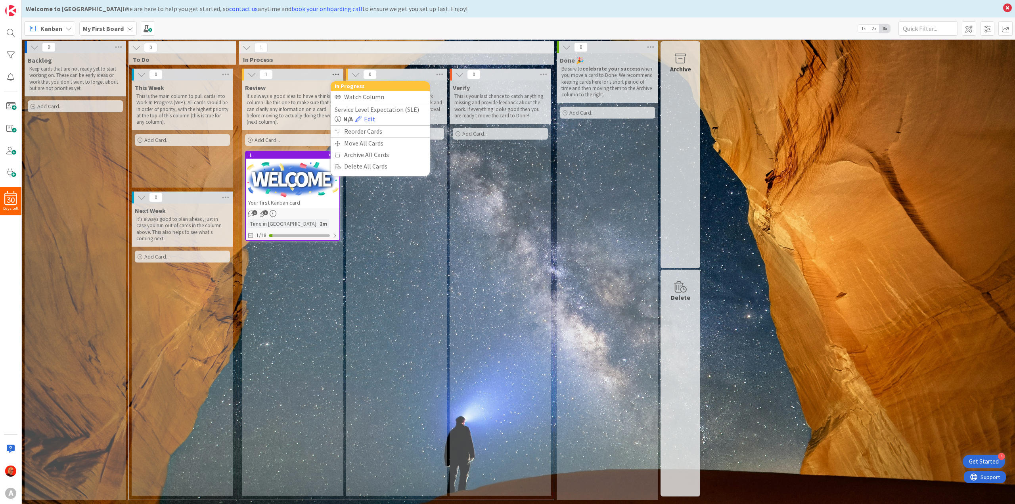
click at [334, 75] on icon at bounding box center [336, 75] width 10 height 12
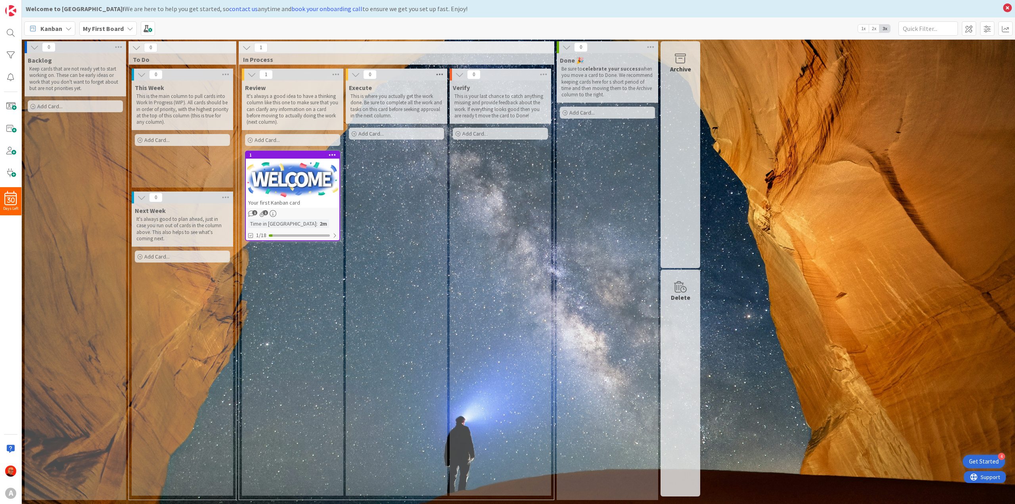
click at [442, 74] on icon at bounding box center [439, 75] width 10 height 12
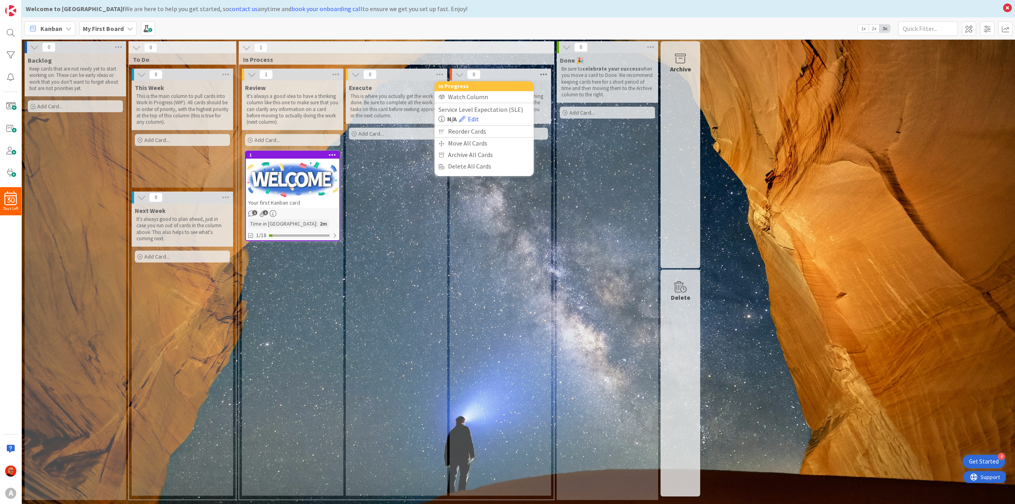
click at [541, 73] on icon at bounding box center [543, 75] width 10 height 12
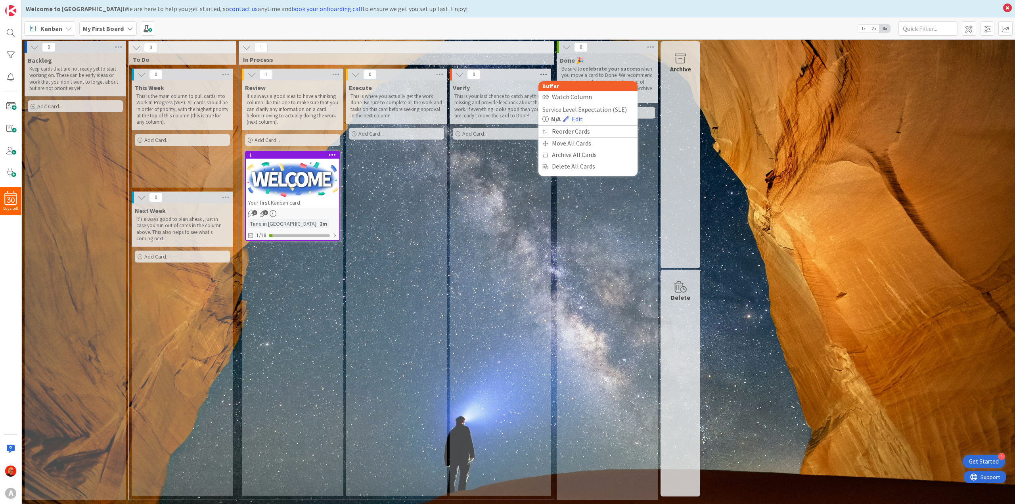
click at [541, 73] on icon at bounding box center [543, 75] width 10 height 12
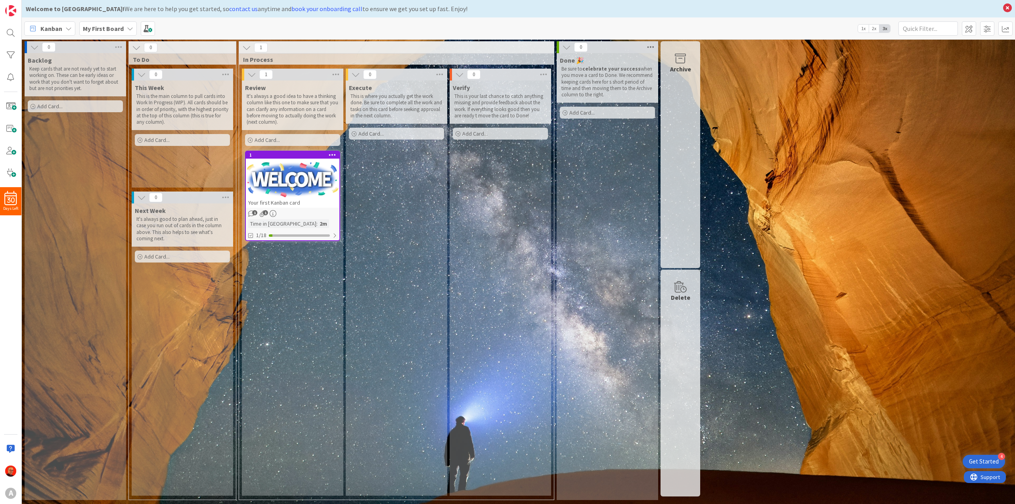
click at [651, 45] on icon at bounding box center [650, 47] width 10 height 12
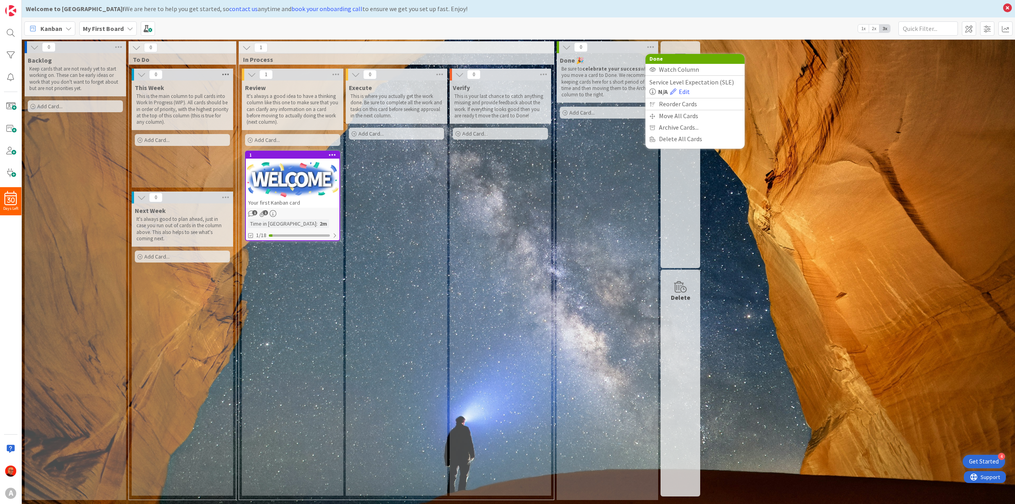
click at [223, 74] on icon at bounding box center [225, 75] width 10 height 12
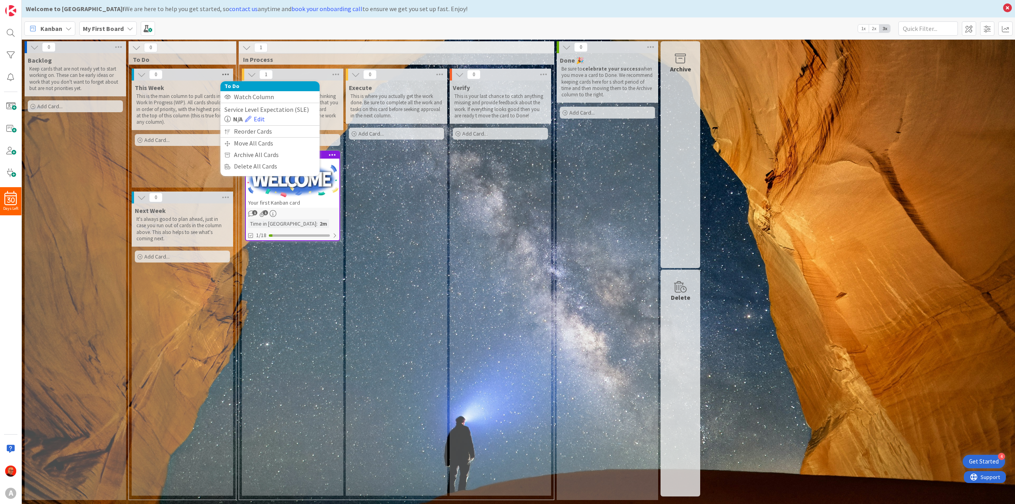
click at [223, 74] on icon at bounding box center [225, 75] width 10 height 12
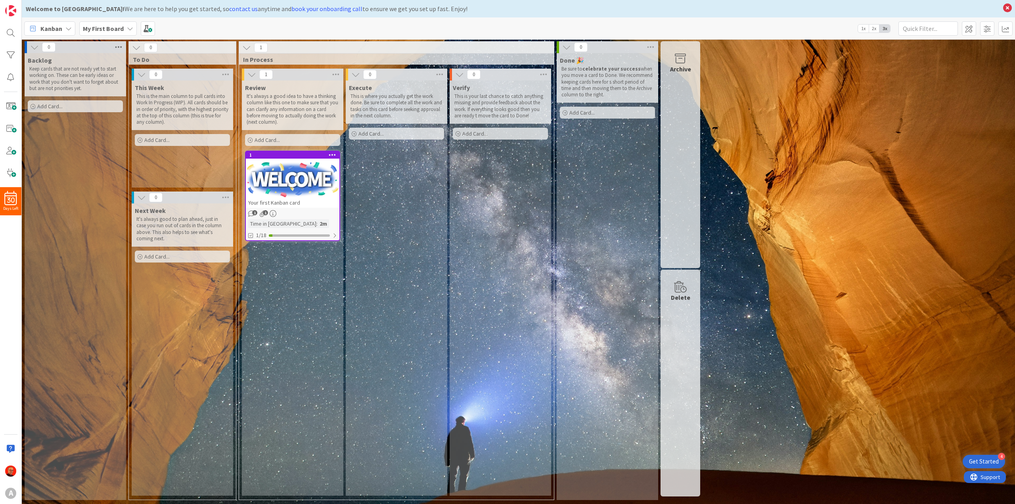
click at [118, 46] on icon at bounding box center [118, 47] width 10 height 12
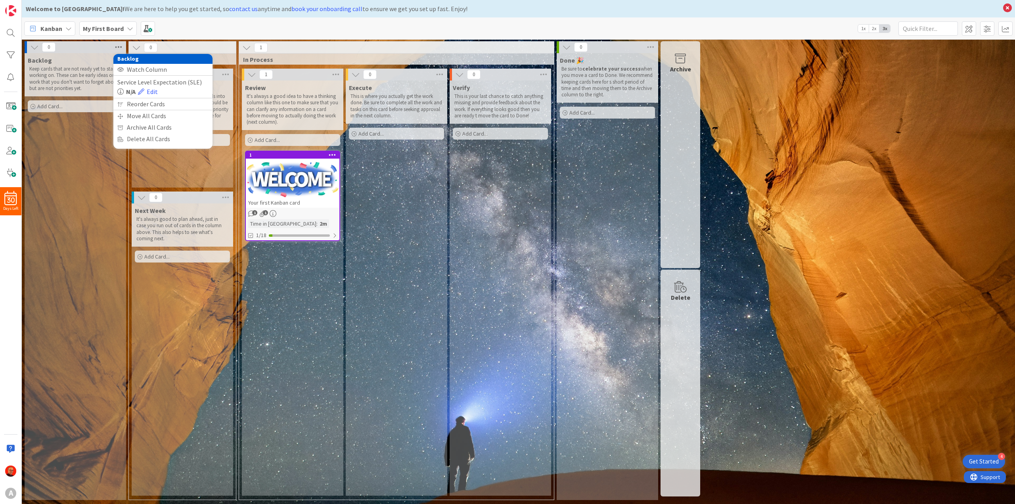
click at [118, 46] on icon at bounding box center [118, 47] width 10 height 12
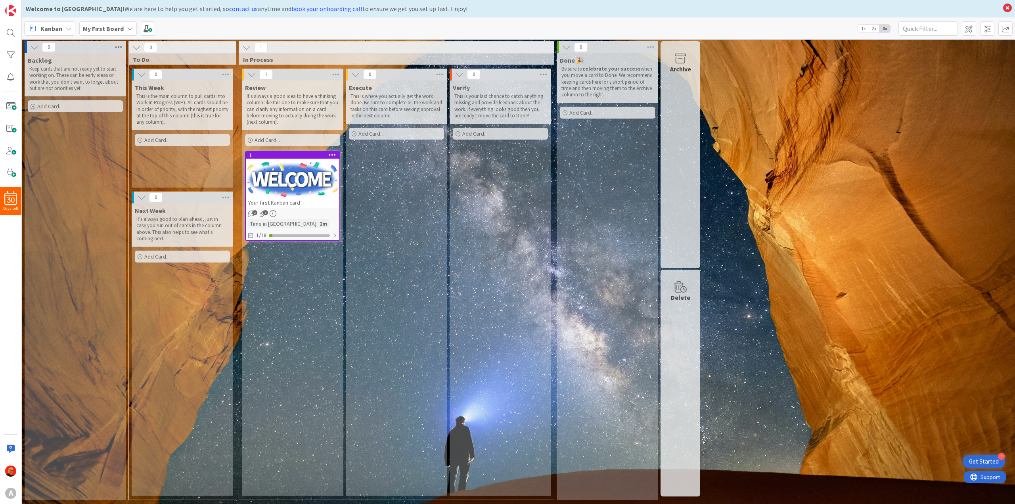
click at [116, 50] on icon at bounding box center [118, 47] width 10 height 12
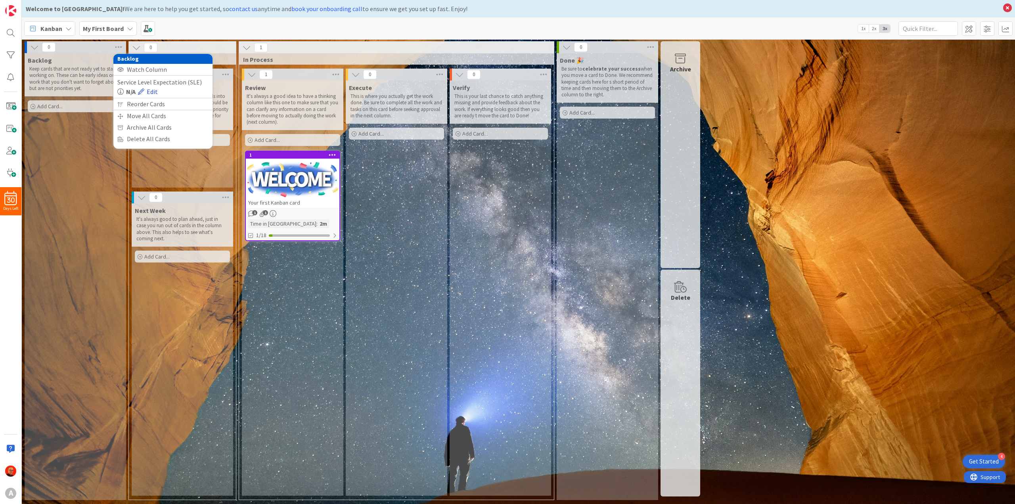
click at [152, 92] on link "Edit" at bounding box center [148, 92] width 20 height 10
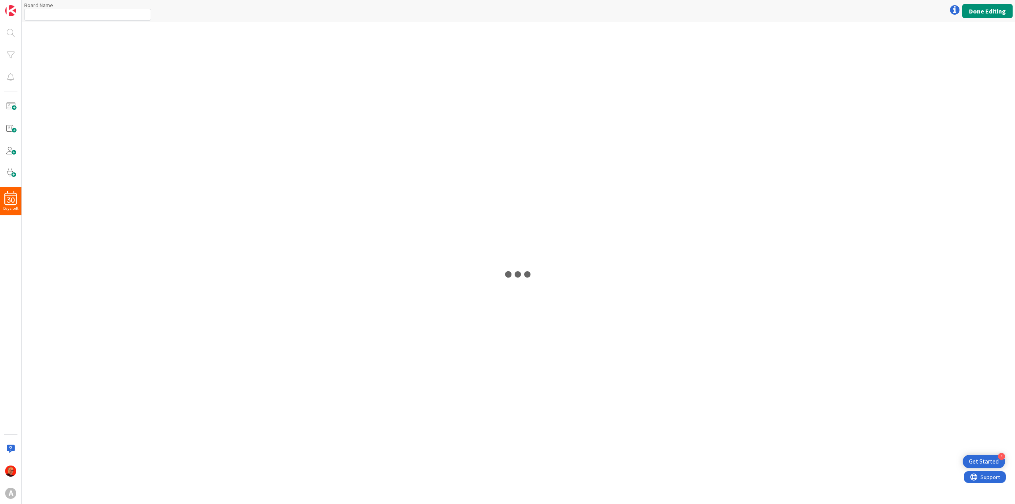
type input "My First Board"
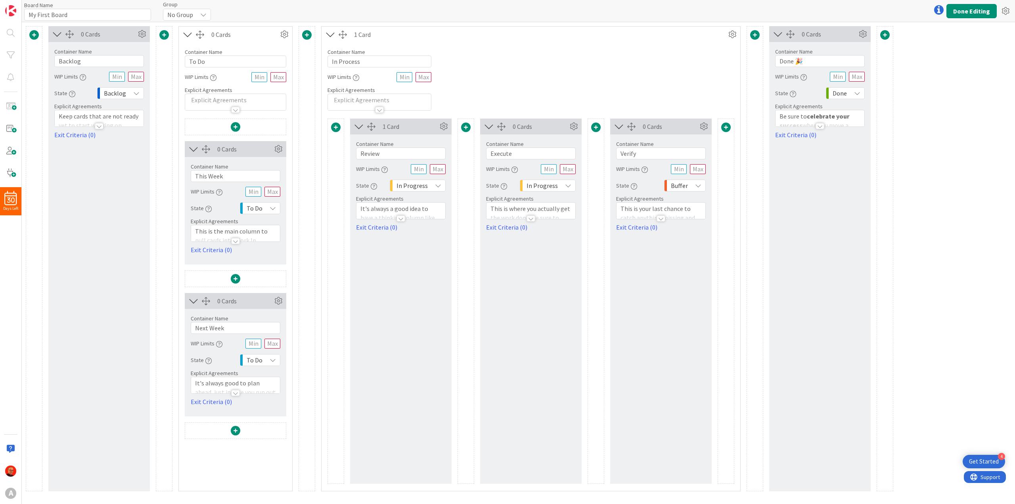
click at [98, 127] on div at bounding box center [99, 126] width 9 height 6
click at [234, 241] on div at bounding box center [235, 241] width 9 height 6
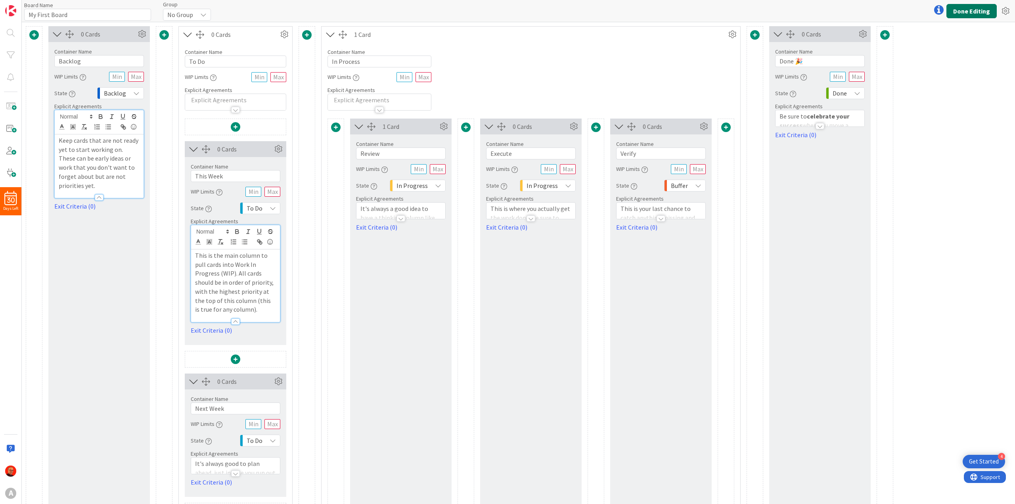
click at [963, 13] on button "Done Editing" at bounding box center [971, 11] width 50 height 14
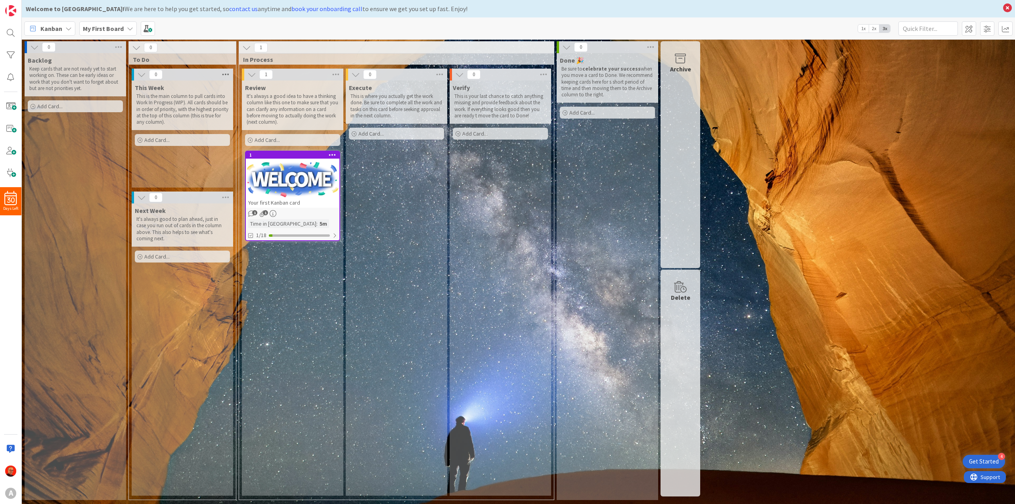
click at [226, 76] on icon at bounding box center [225, 75] width 10 height 12
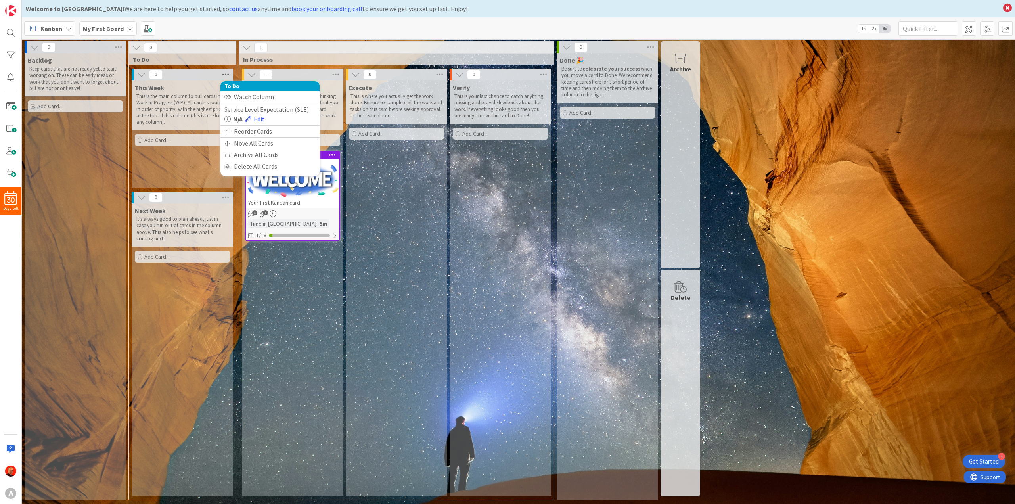
click at [226, 76] on icon at bounding box center [225, 75] width 10 height 12
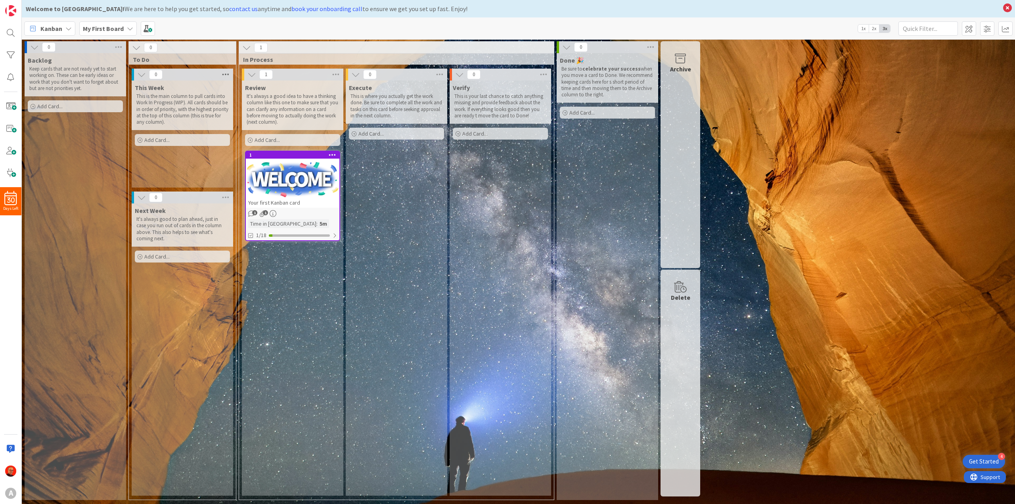
click at [222, 75] on icon at bounding box center [225, 75] width 10 height 12
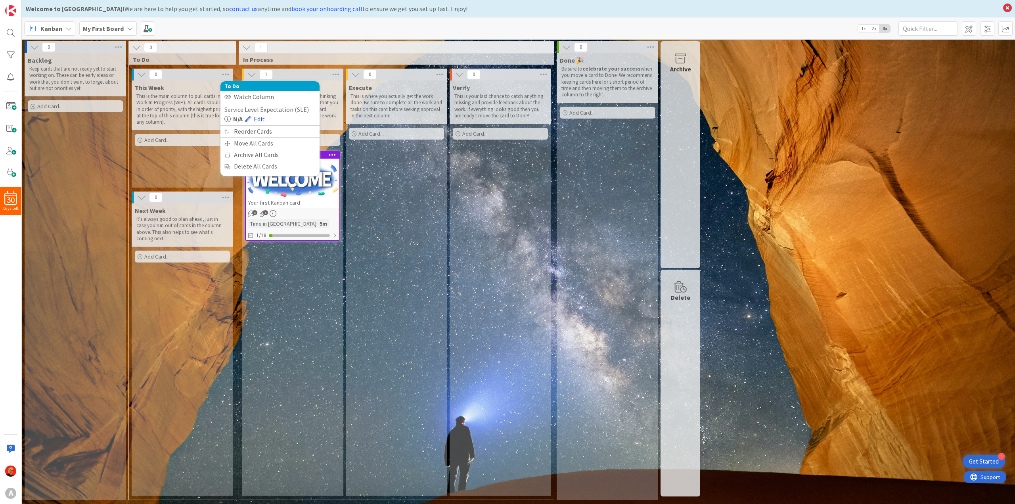
click at [257, 118] on link "Edit" at bounding box center [255, 119] width 20 height 10
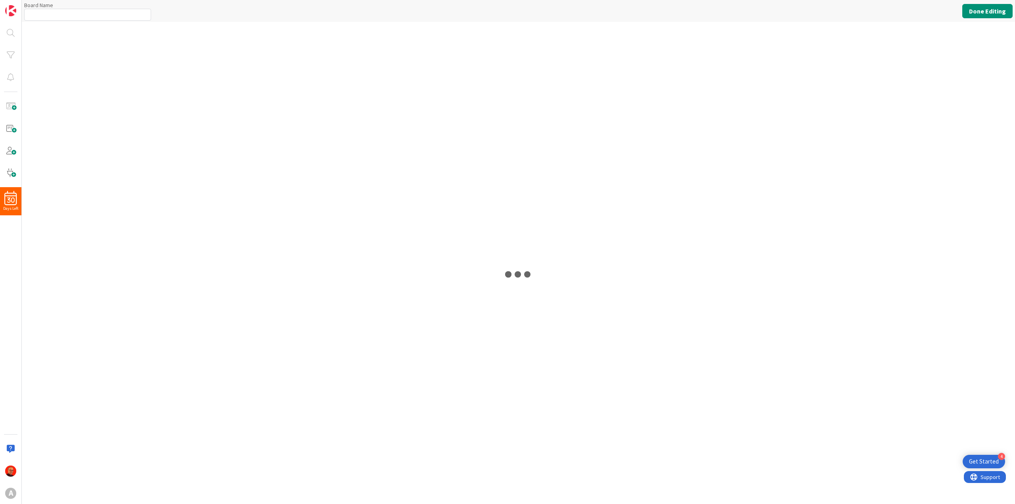
type input "My First Board"
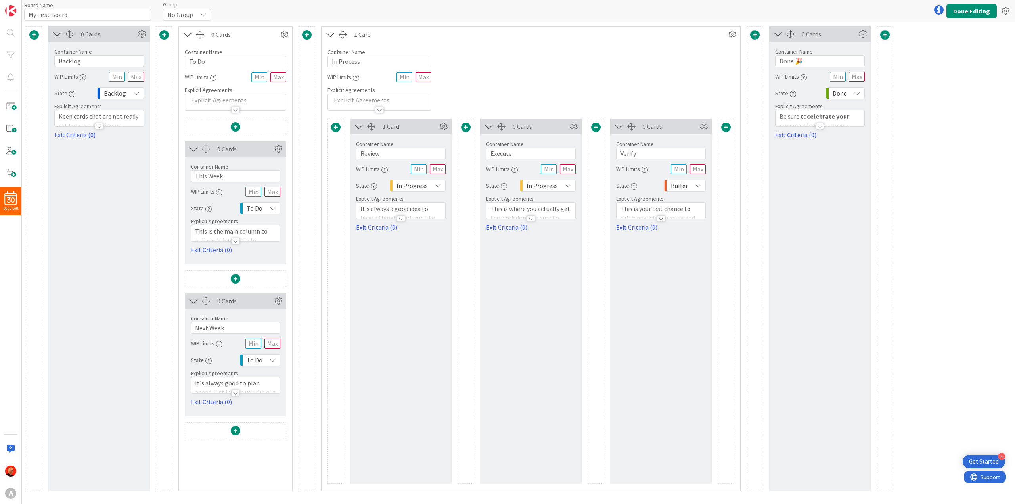
click at [232, 242] on div at bounding box center [235, 241] width 9 height 6
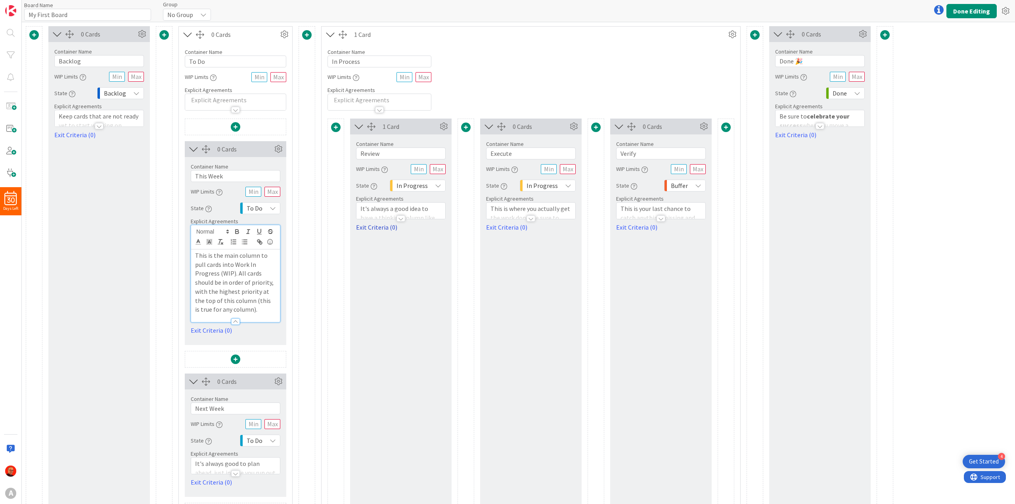
click at [375, 229] on link "Exit Criteria (0)" at bounding box center [401, 227] width 90 height 10
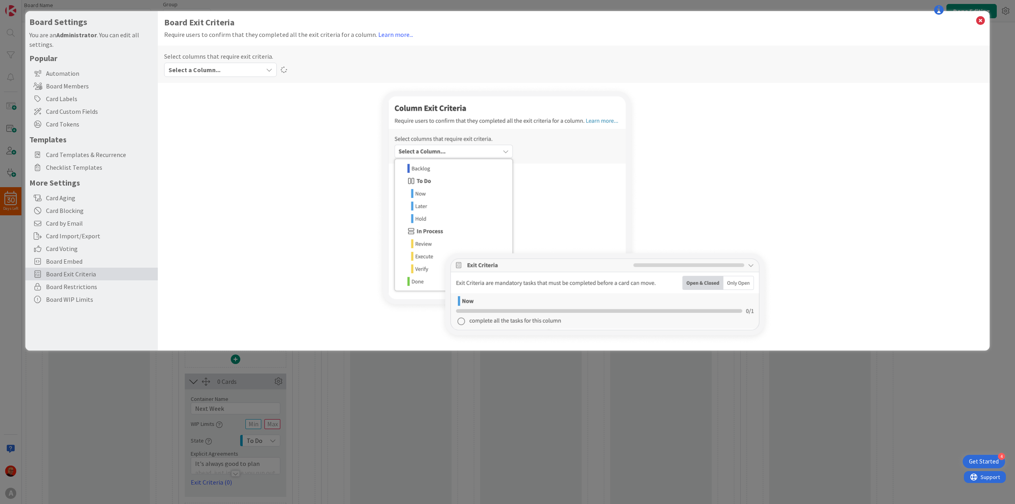
type textarea "x"
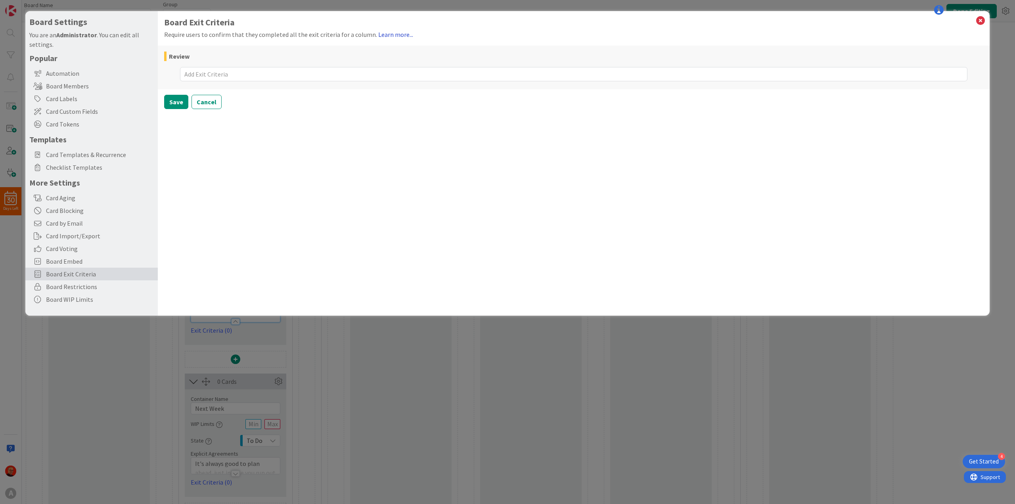
click at [378, 36] on link "Learn more..." at bounding box center [395, 35] width 35 height 8
